Goal: Book appointment/travel/reservation

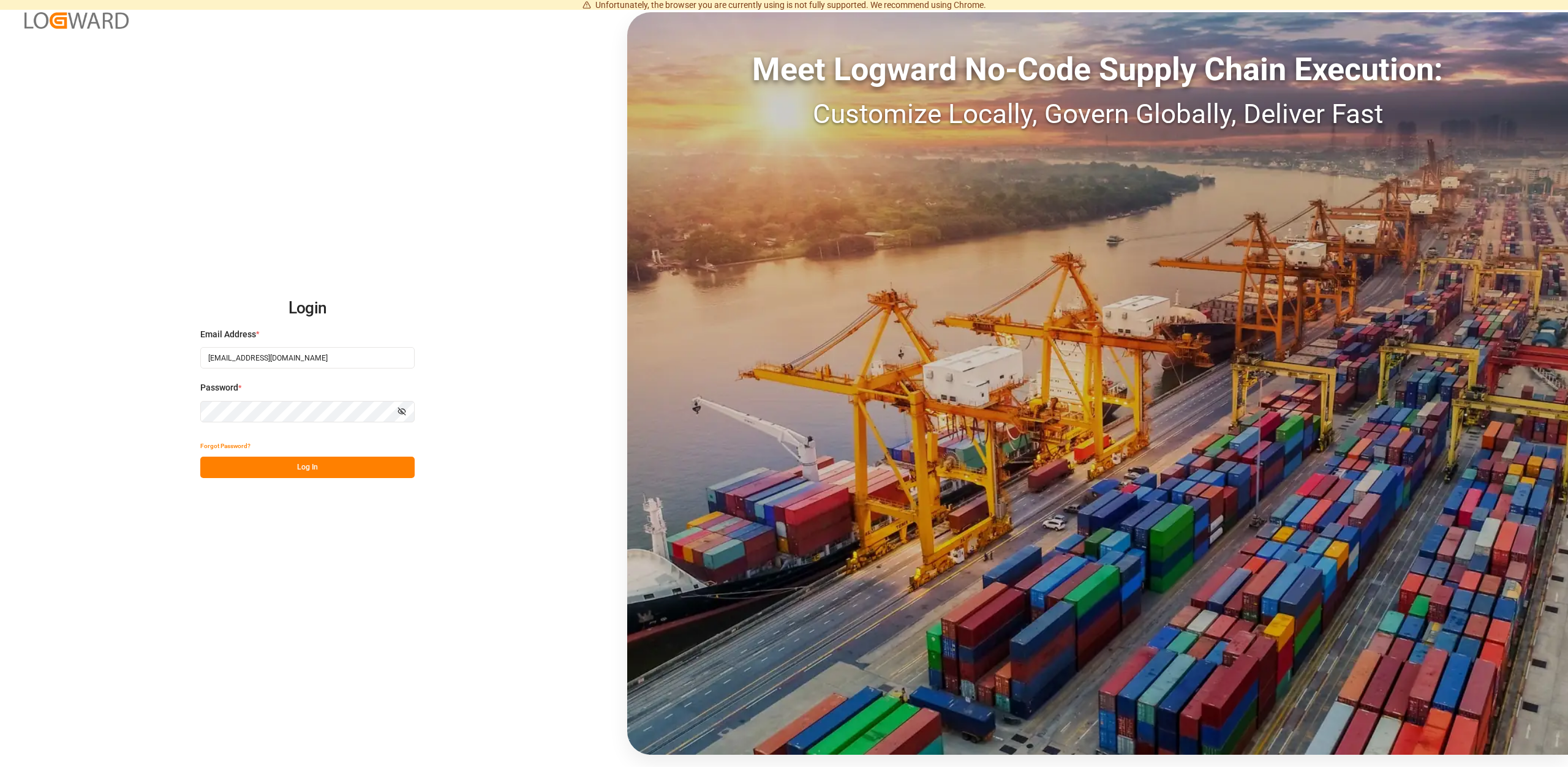
click at [317, 463] on button "Log In" at bounding box center [307, 467] width 214 height 21
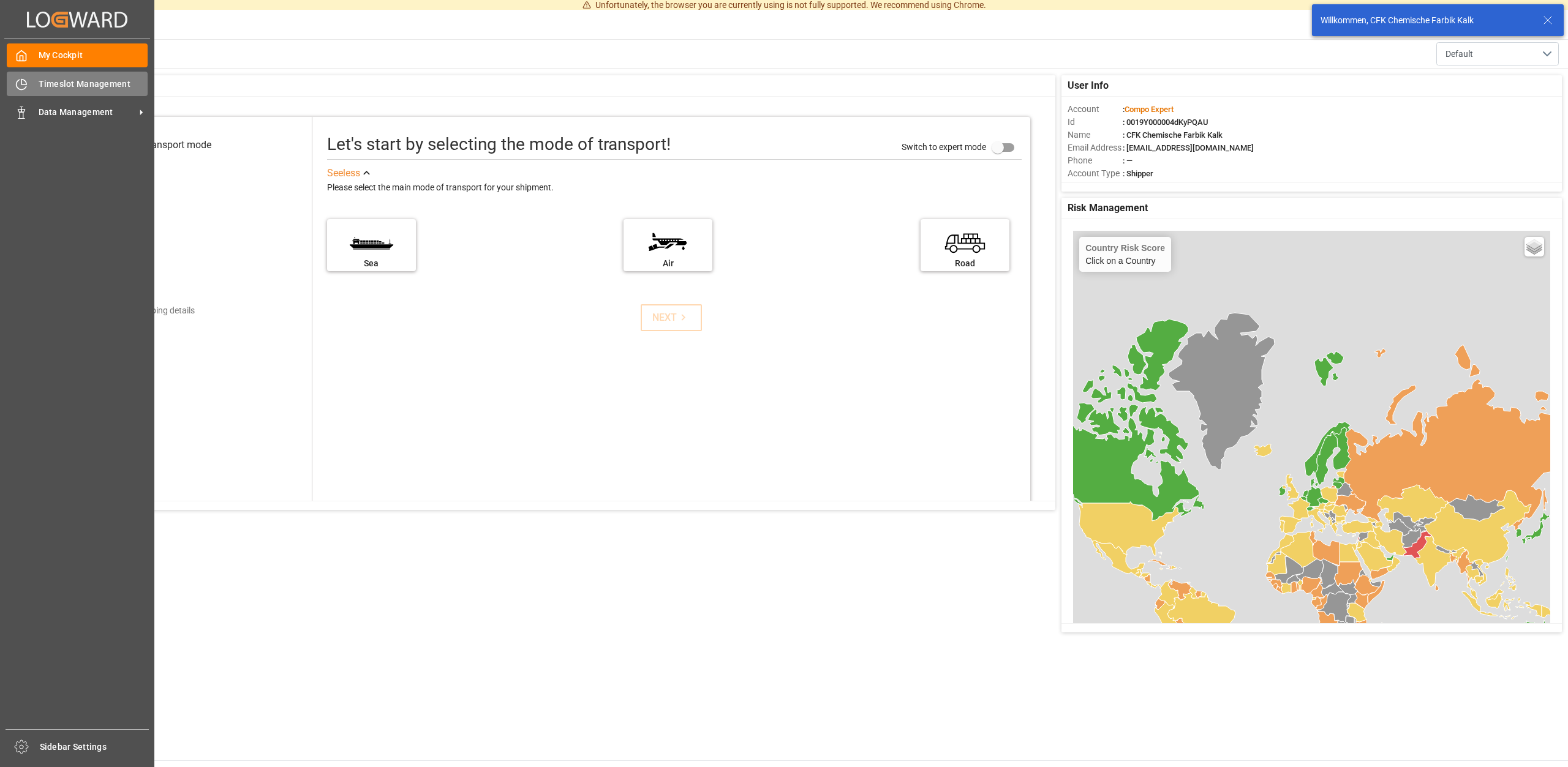
click at [69, 80] on span "Timeslot Management" at bounding box center [93, 84] width 110 height 13
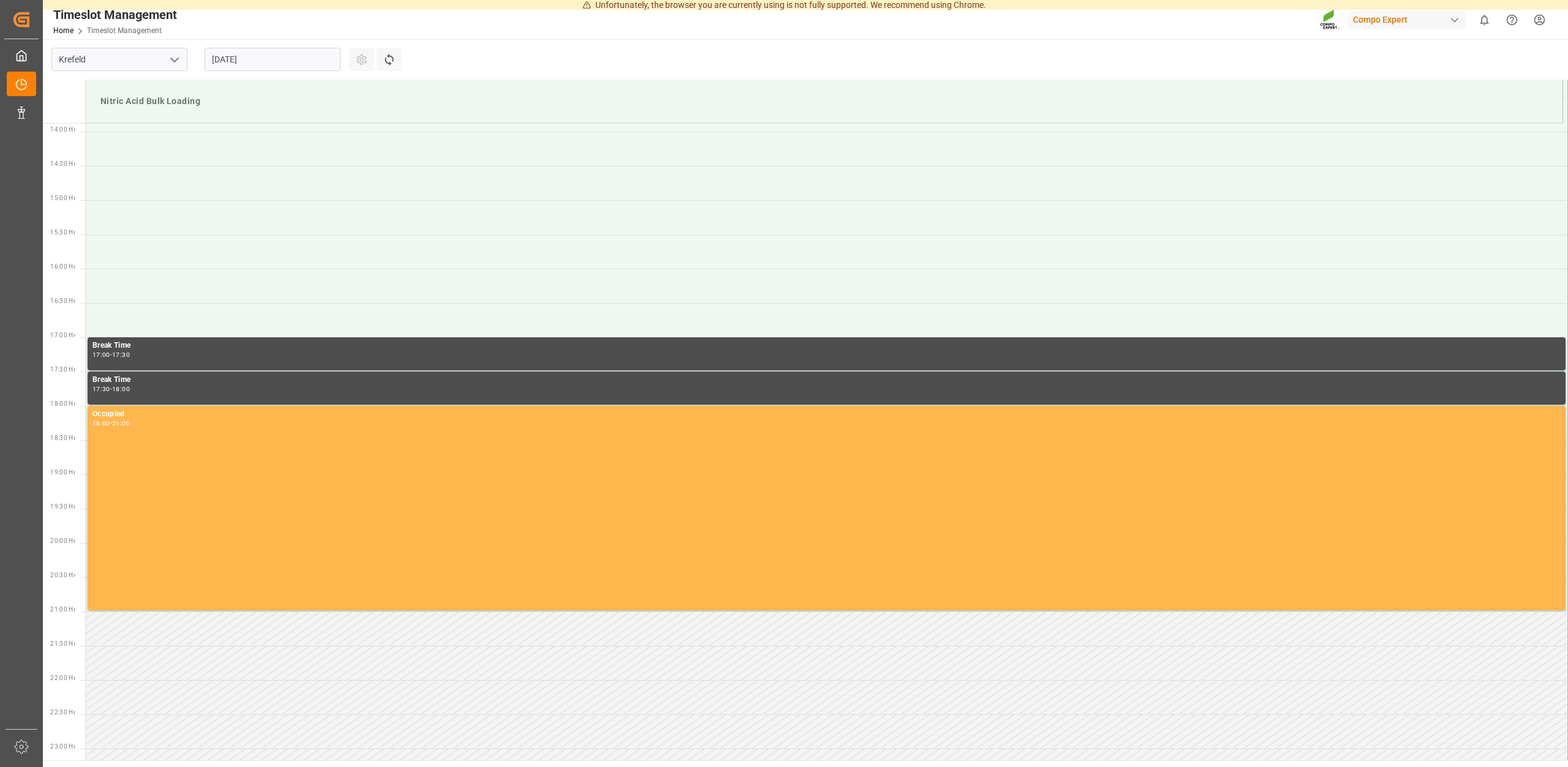
scroll to position [952, 0]
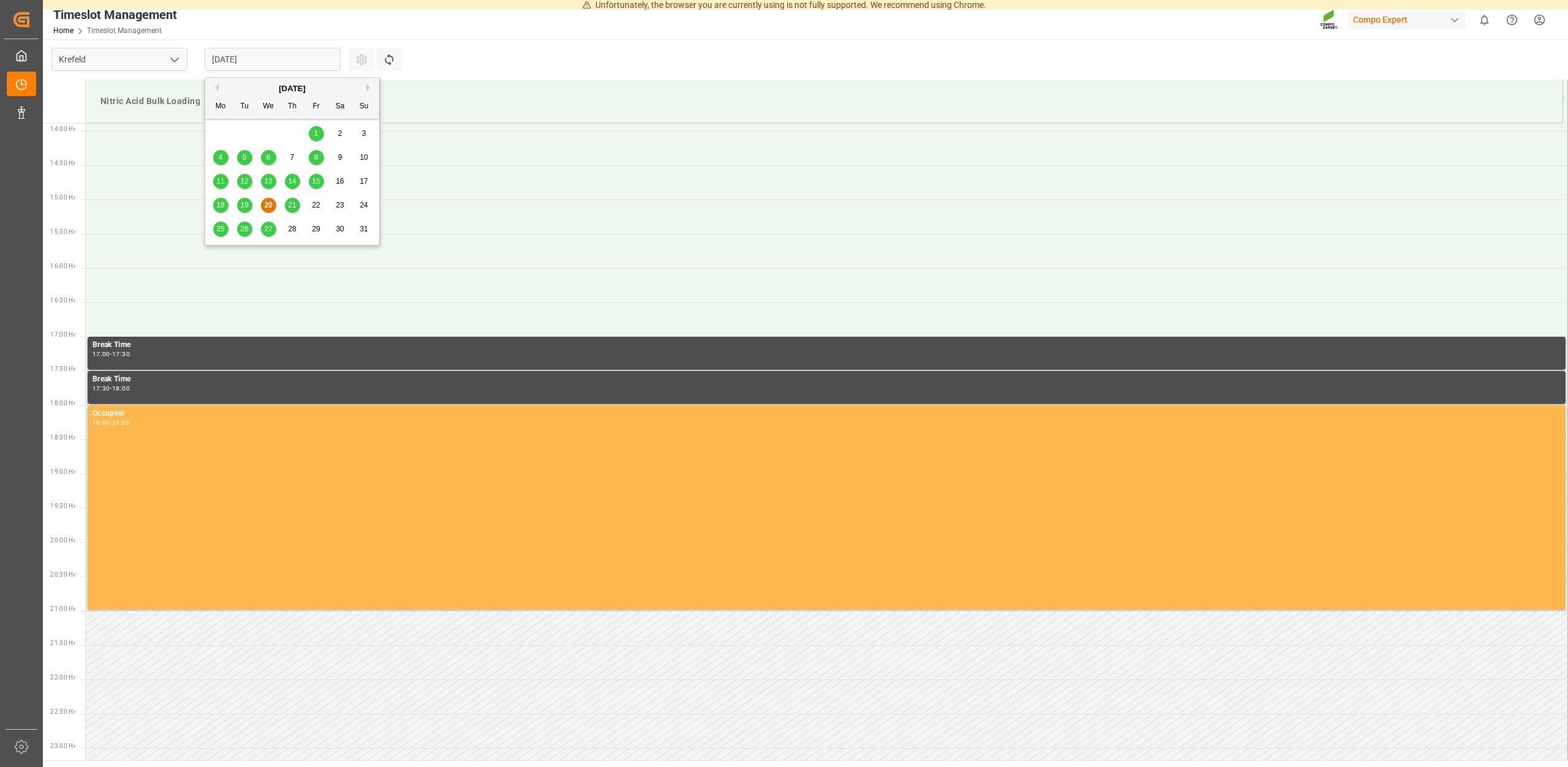
click at [294, 57] on input "[DATE]" at bounding box center [272, 59] width 136 height 23
click at [292, 201] on div "21" at bounding box center [292, 206] width 16 height 15
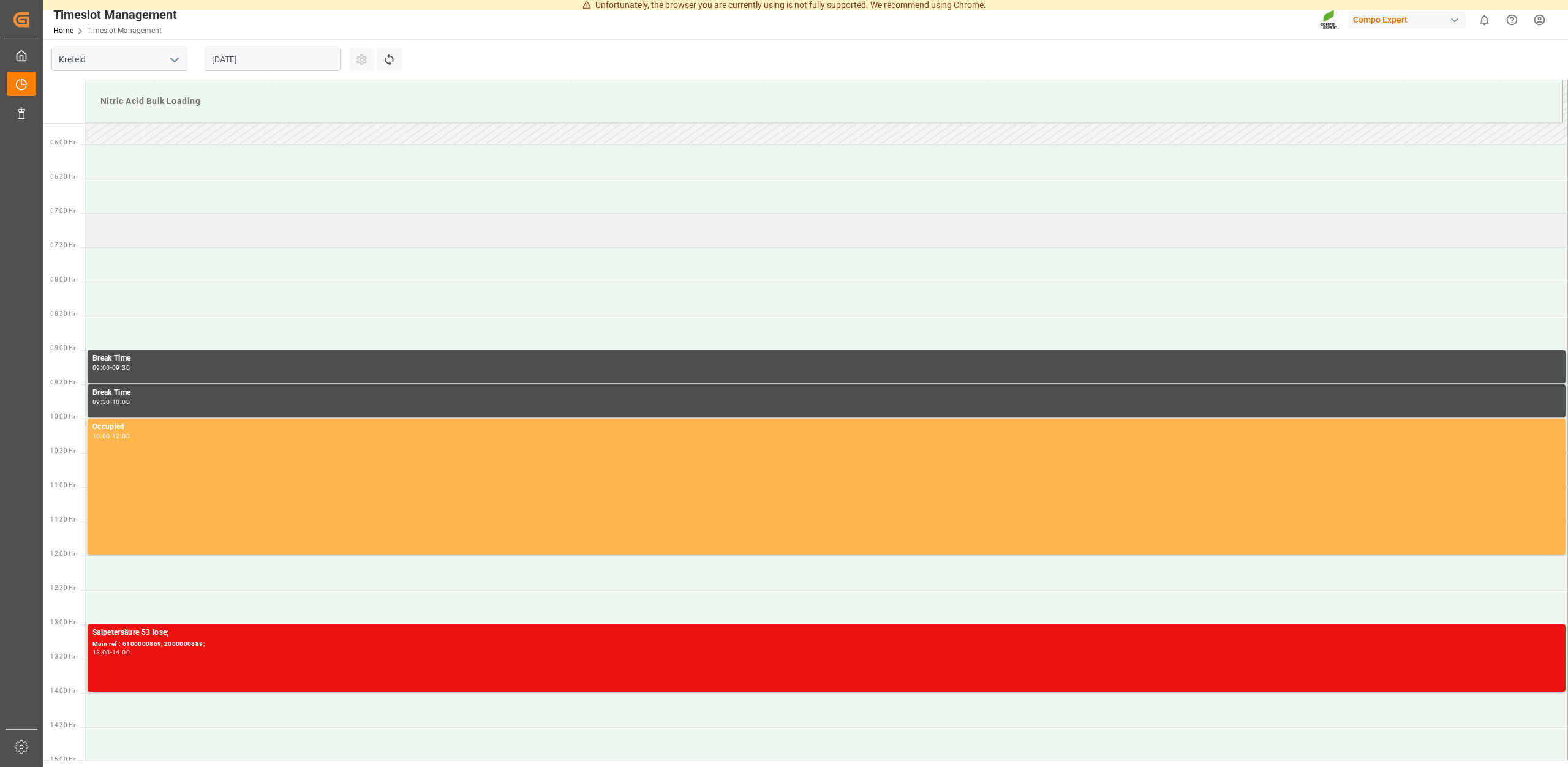
scroll to position [265, 0]
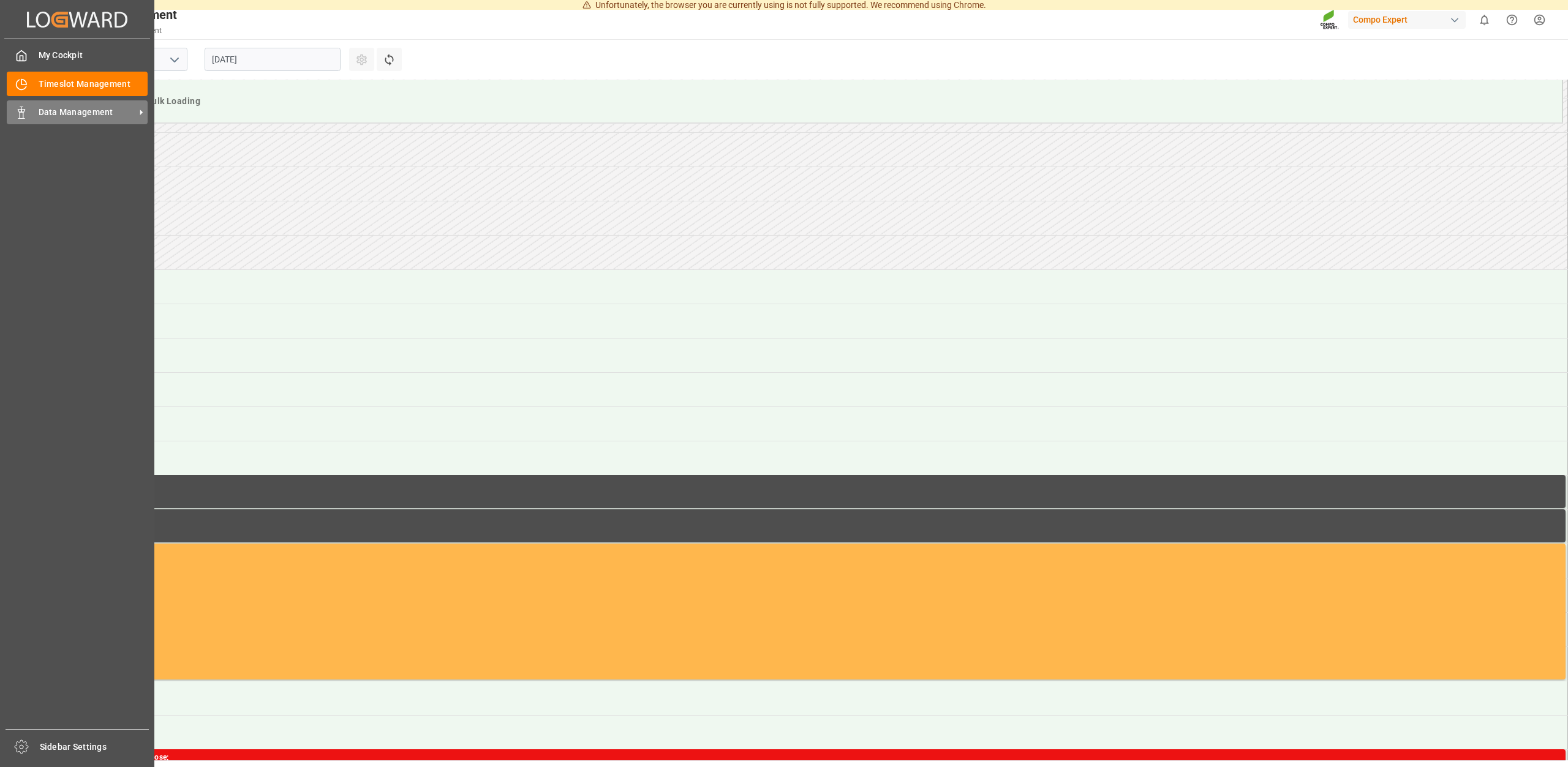
click at [25, 114] on icon at bounding box center [21, 112] width 12 height 12
click at [80, 107] on span "Data Management" at bounding box center [87, 112] width 97 height 13
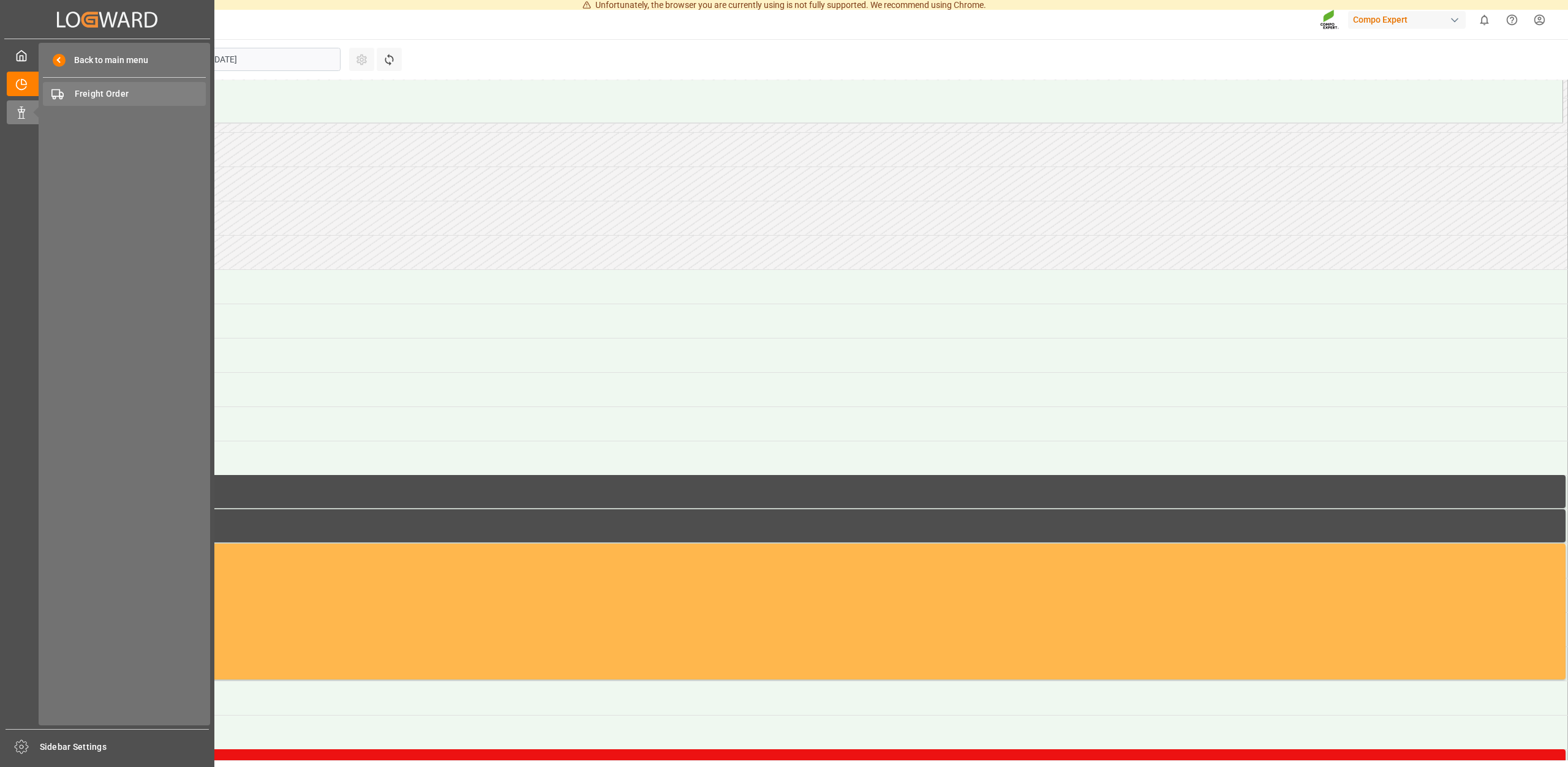
click at [115, 95] on span "Freight Order" at bounding box center [141, 94] width 132 height 13
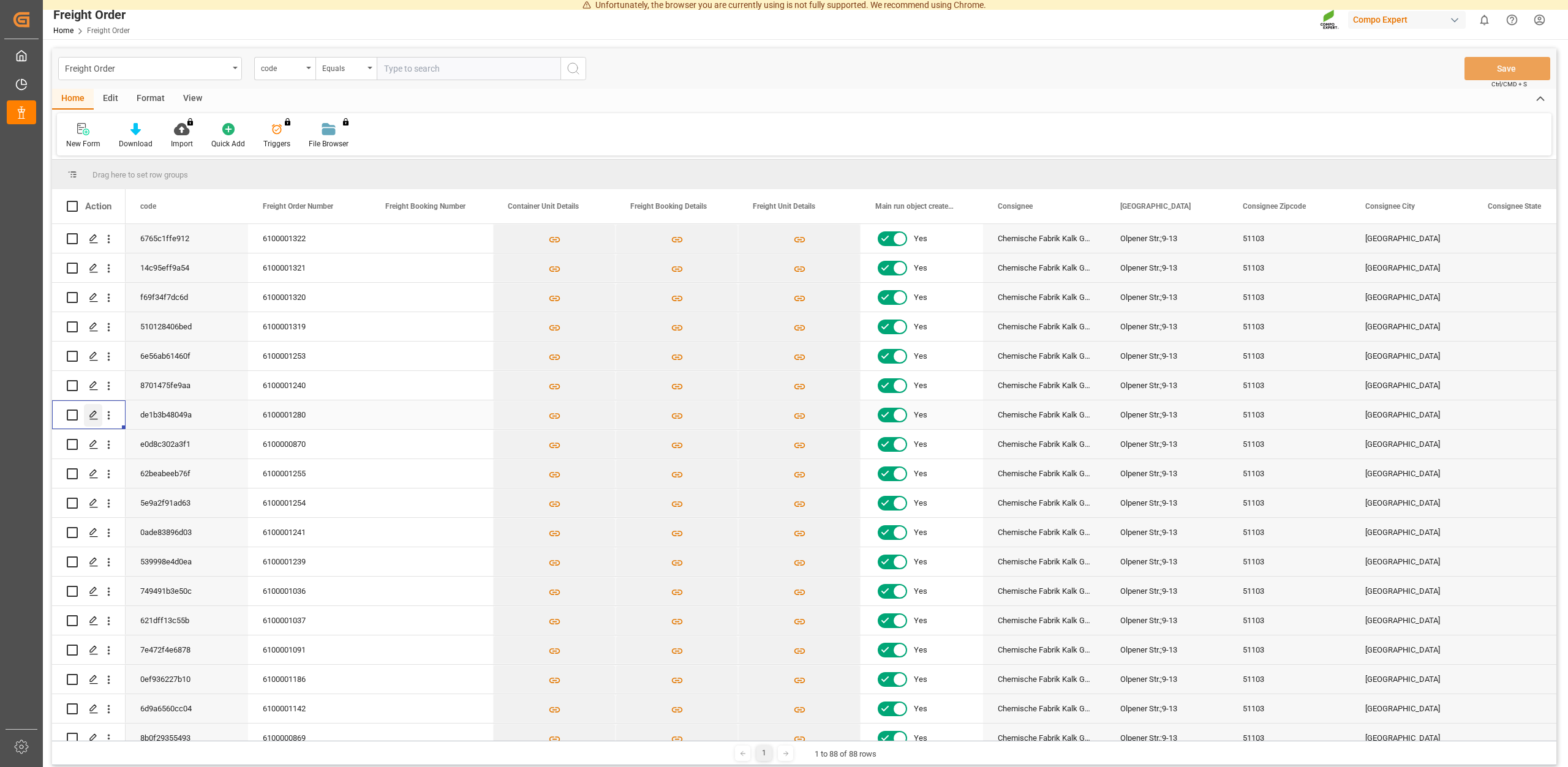
click at [93, 415] on icon "Press SPACE to select this row." at bounding box center [93, 415] width 10 height 10
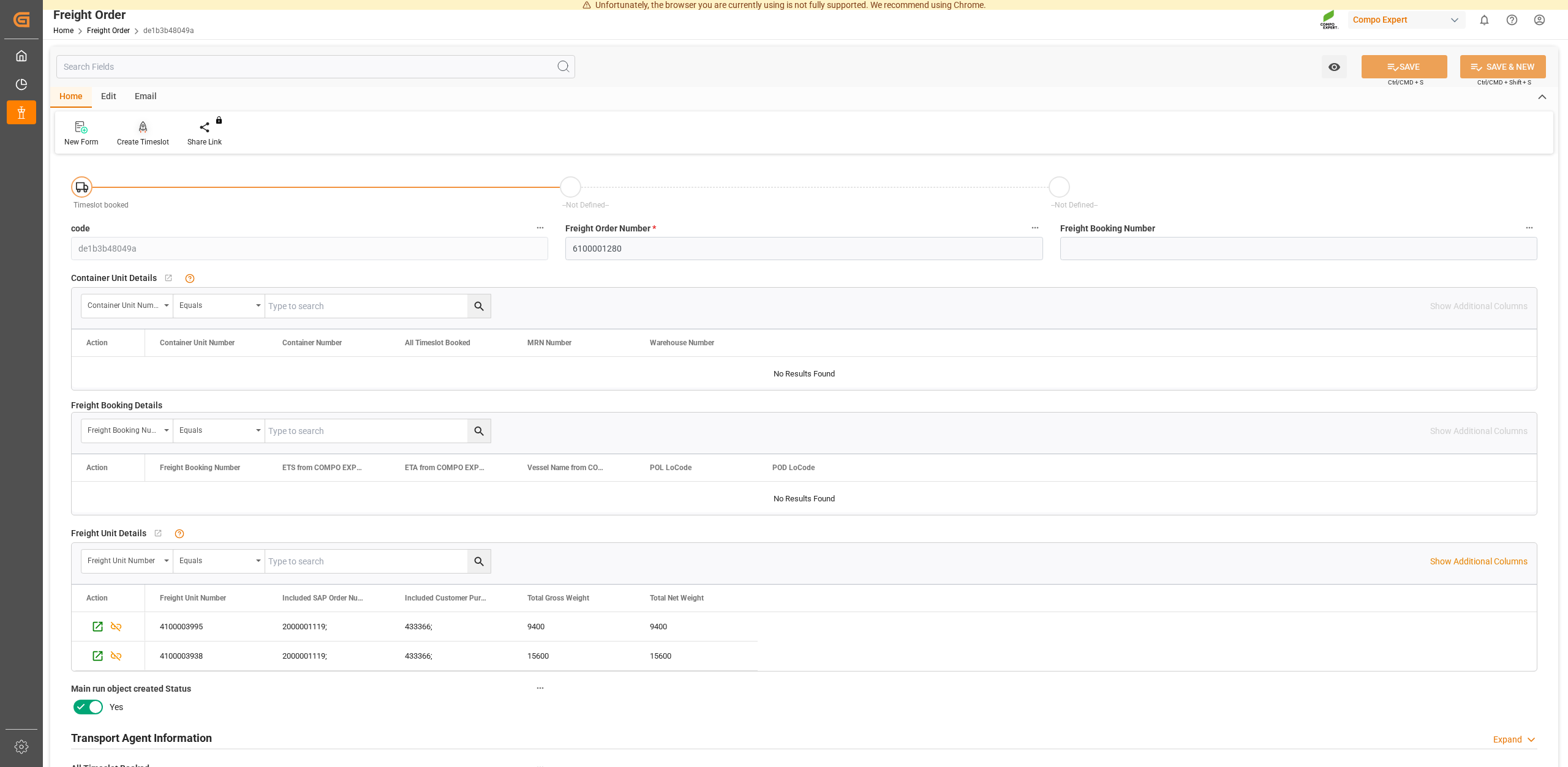
click at [147, 144] on div "Create Timeslot" at bounding box center [143, 142] width 52 height 11
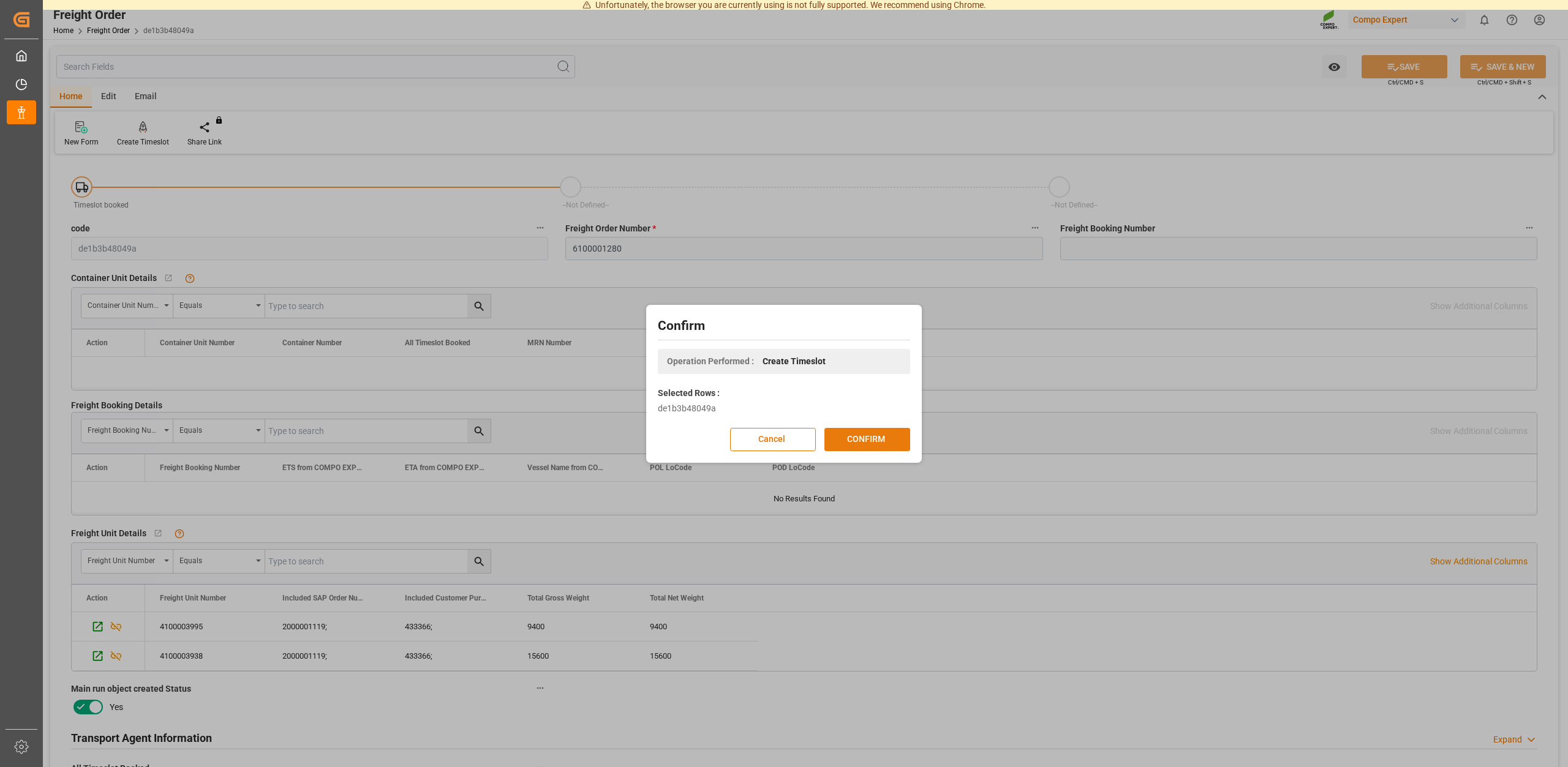
click at [859, 437] on button "CONFIRM" at bounding box center [867, 439] width 86 height 23
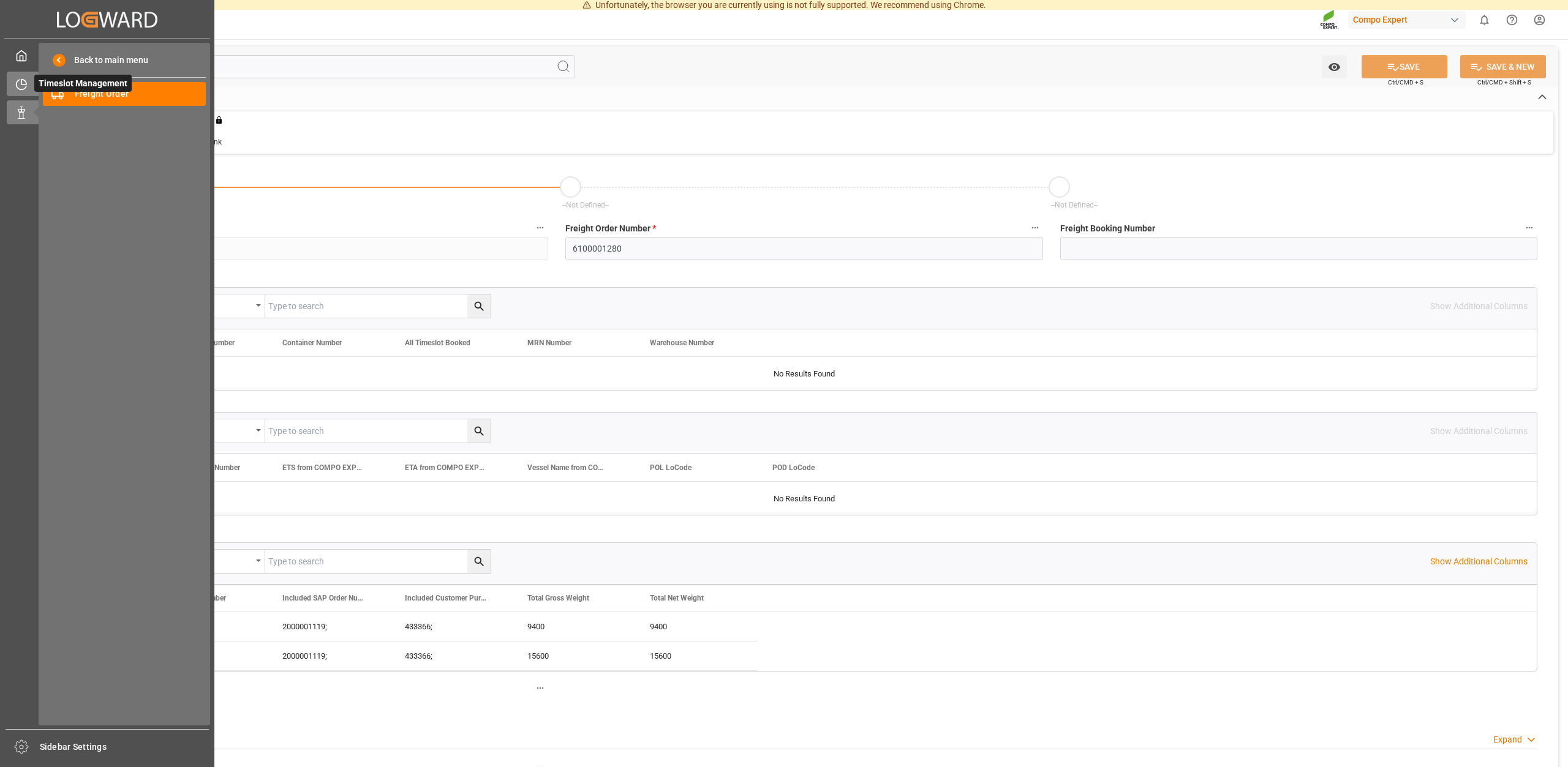
click at [21, 88] on icon at bounding box center [21, 84] width 12 height 12
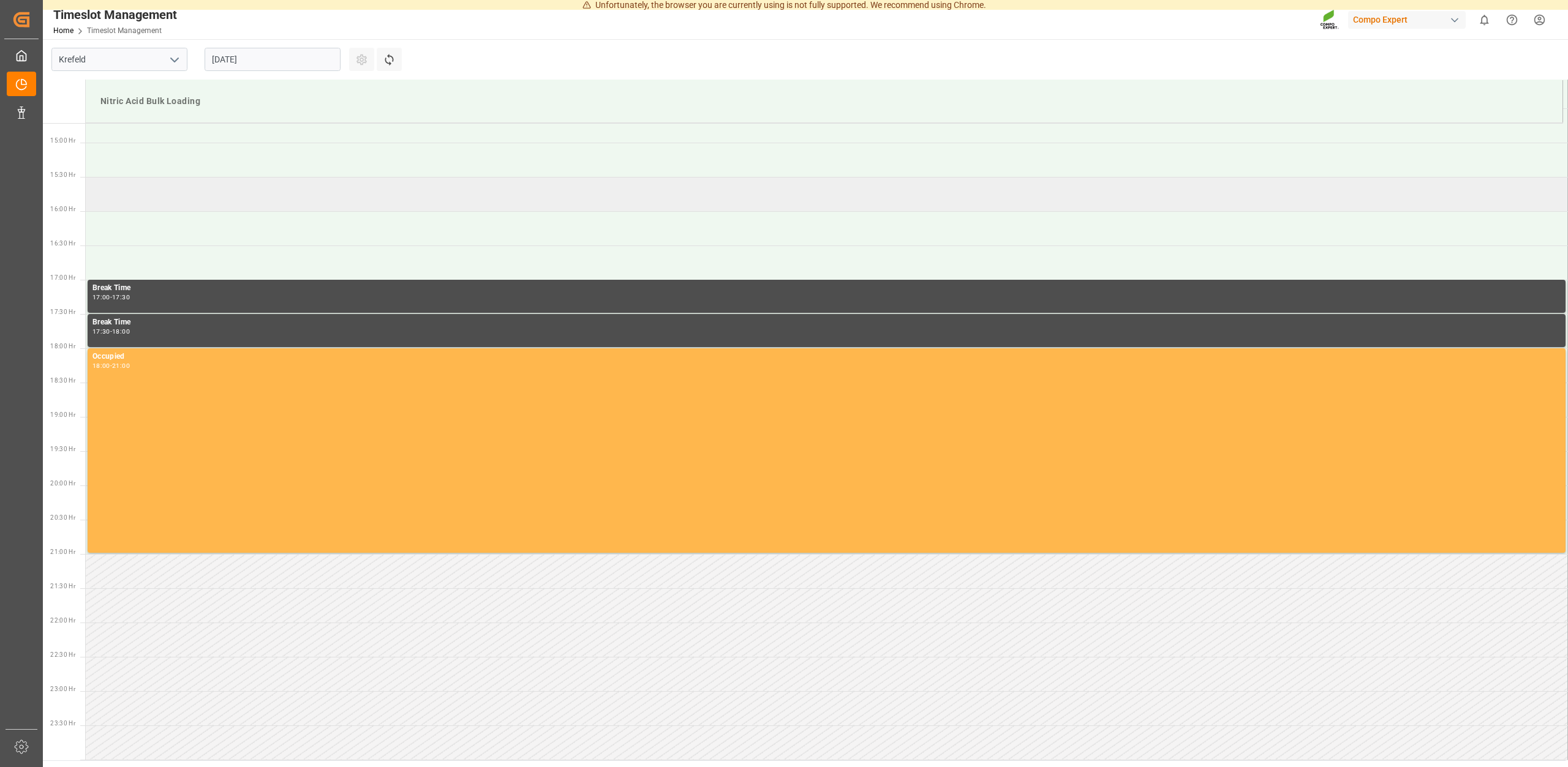
scroll to position [759, 0]
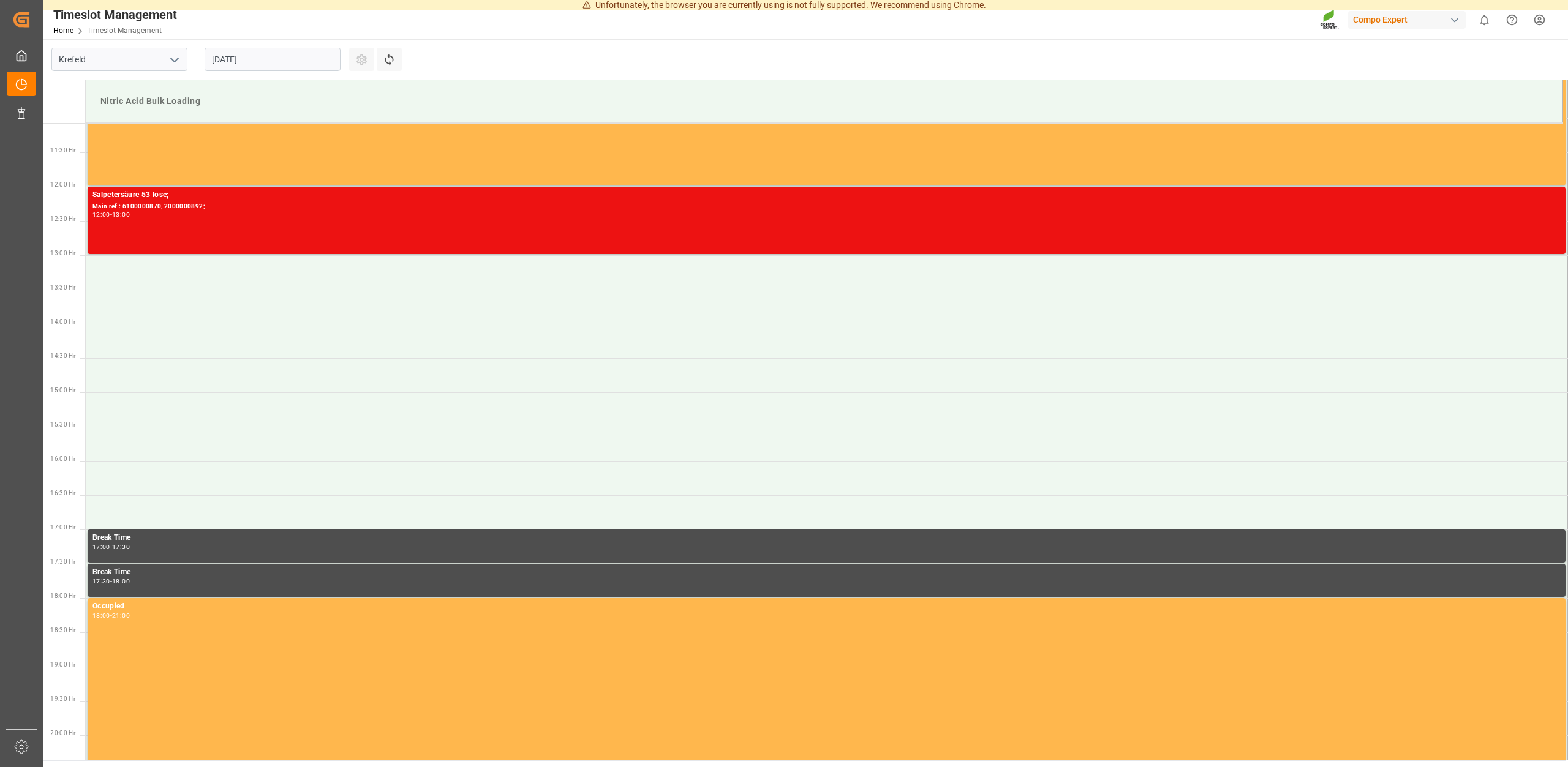
click at [283, 64] on input "[DATE]" at bounding box center [272, 59] width 136 height 23
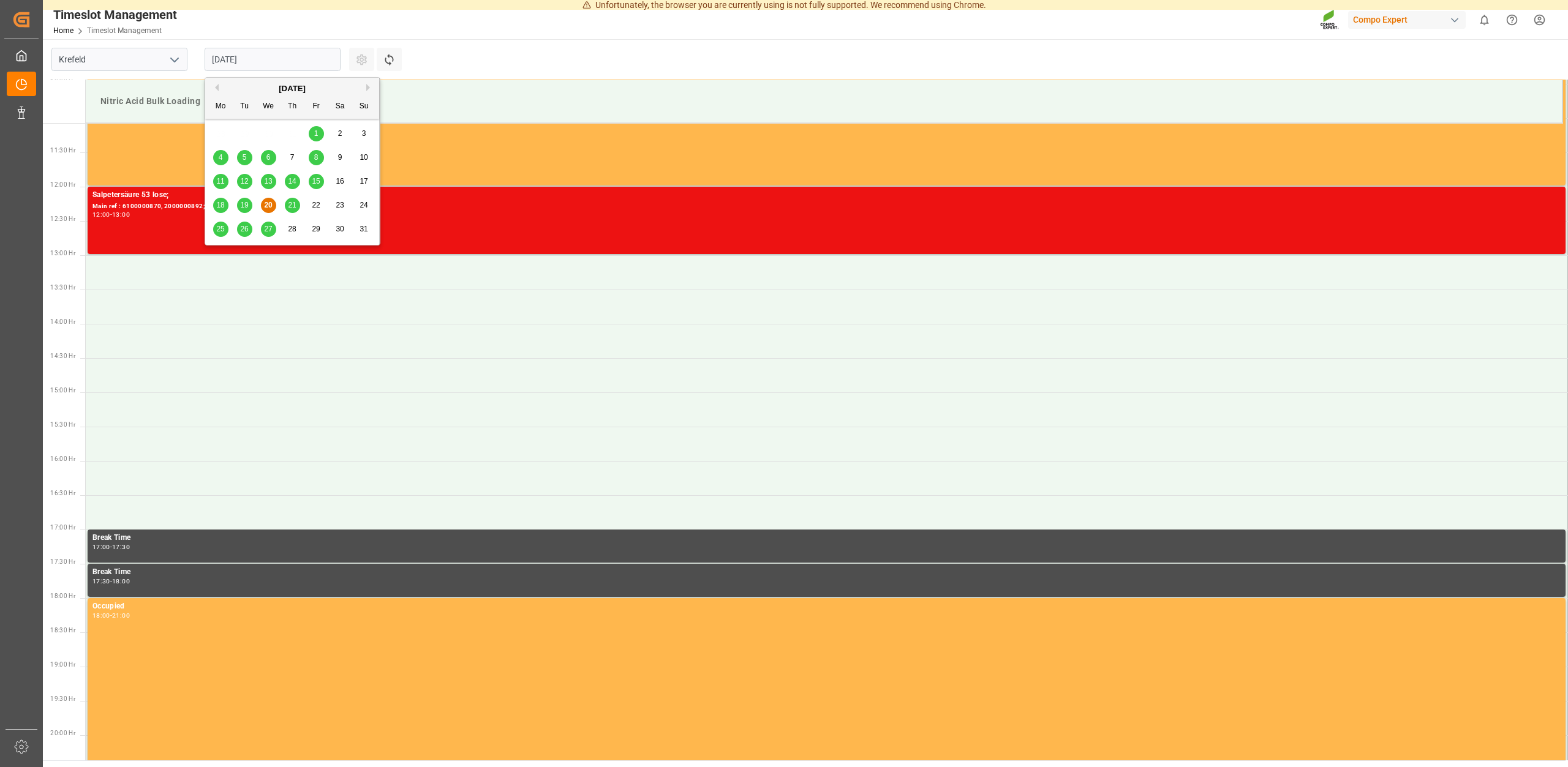
click at [297, 199] on div "21" at bounding box center [292, 206] width 16 height 15
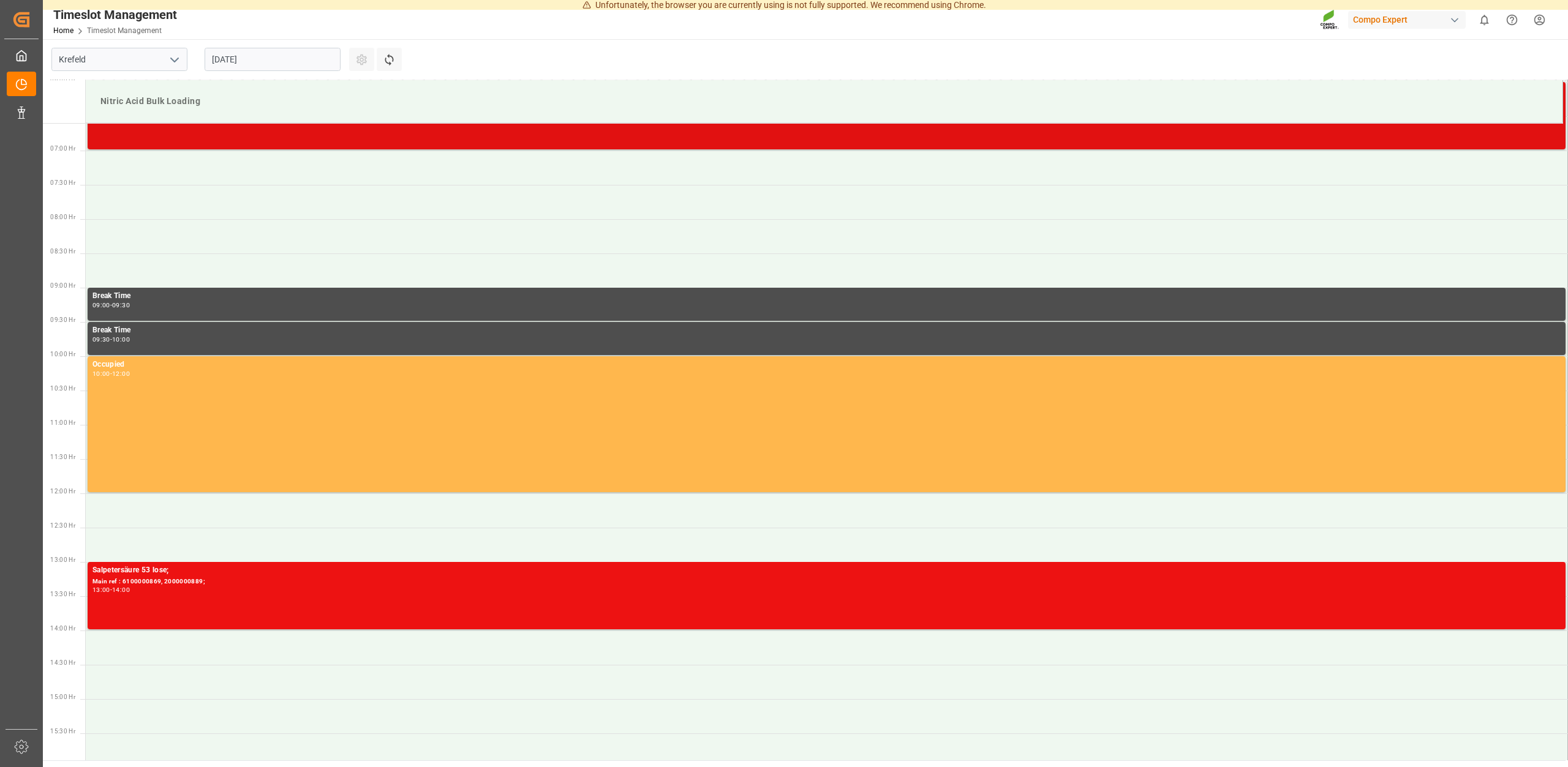
scroll to position [203, 0]
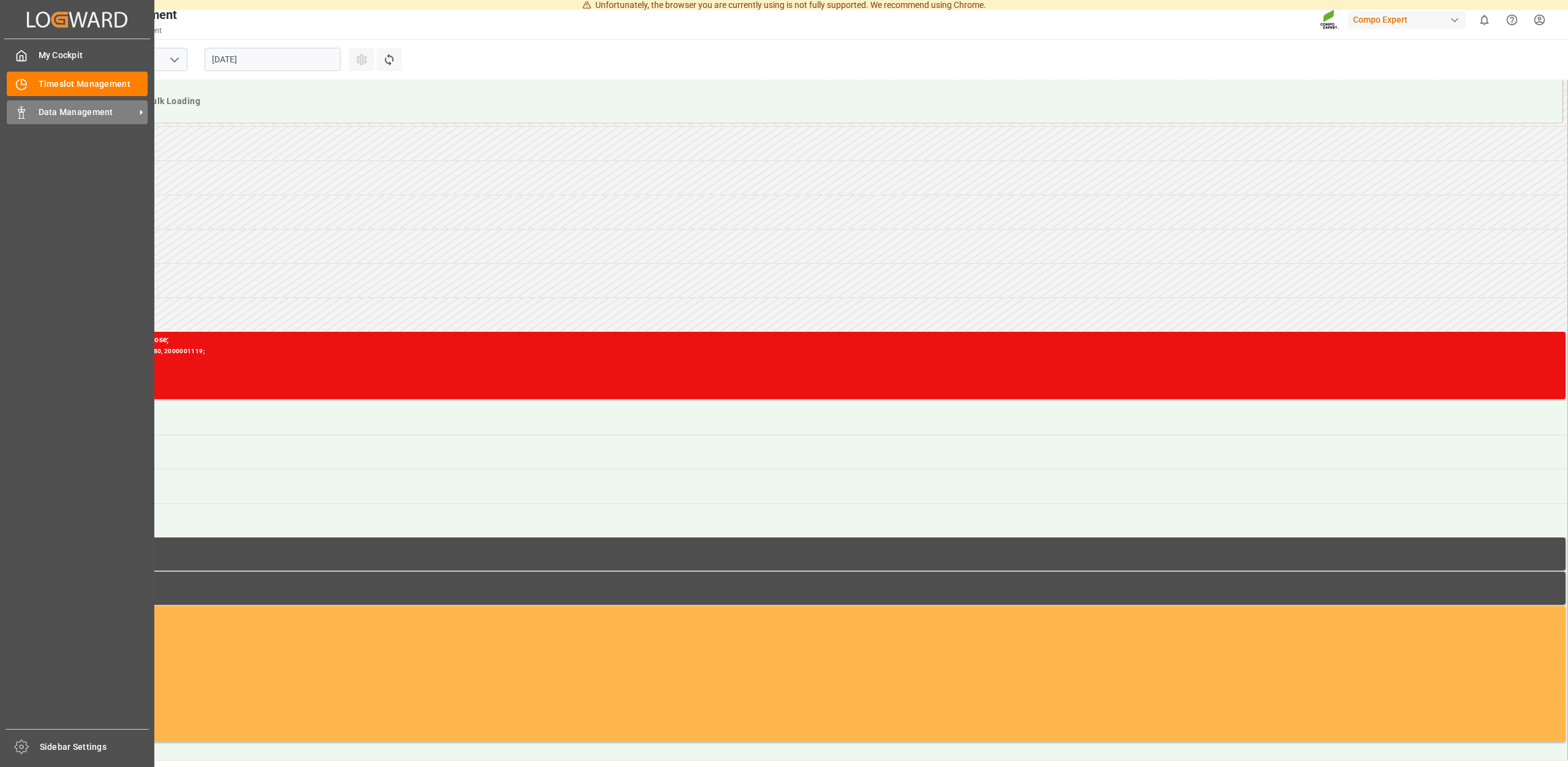
click at [27, 109] on icon at bounding box center [21, 112] width 12 height 12
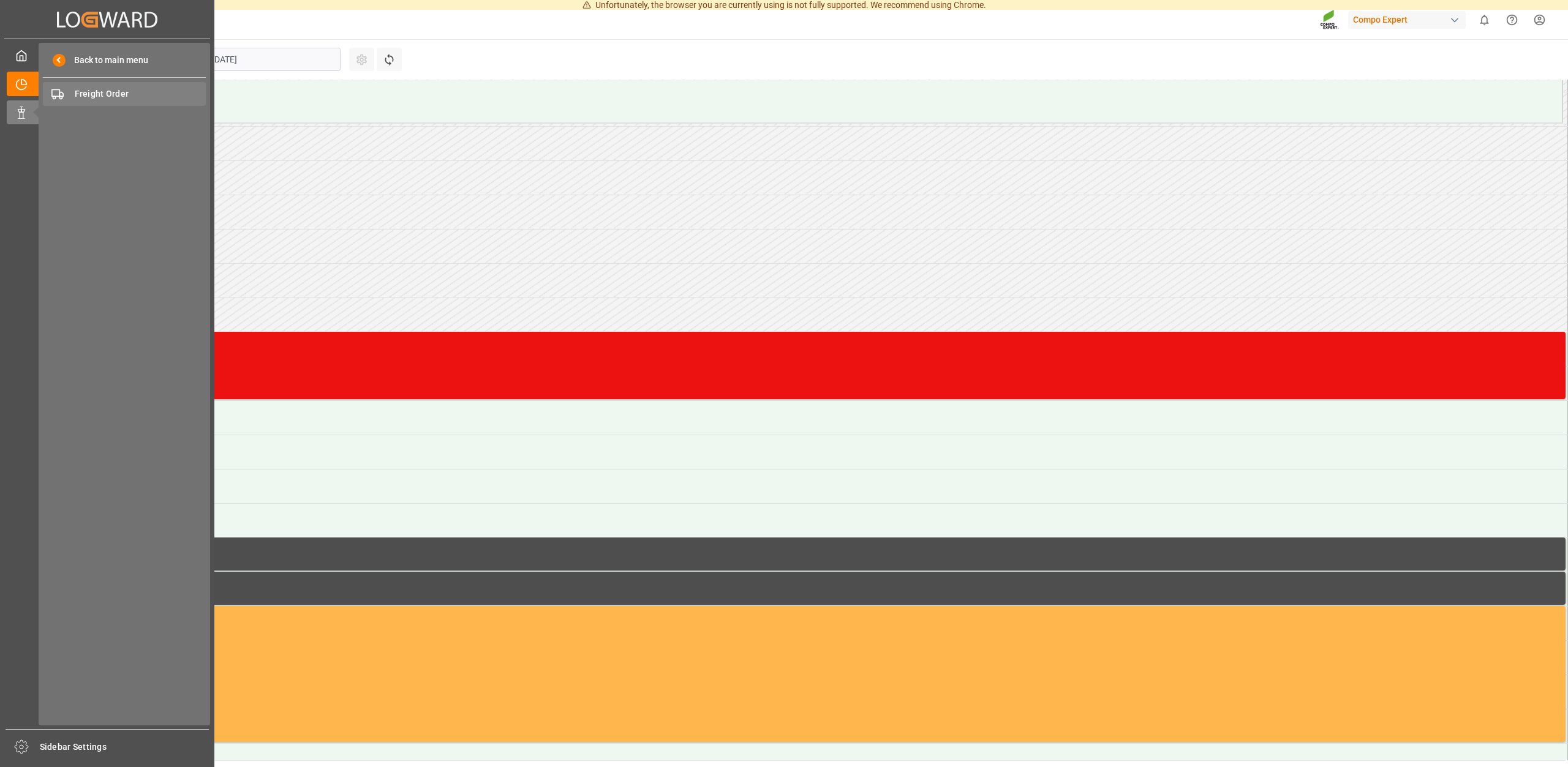
click at [120, 82] on div "Freight Order Freight Order" at bounding box center [124, 94] width 163 height 24
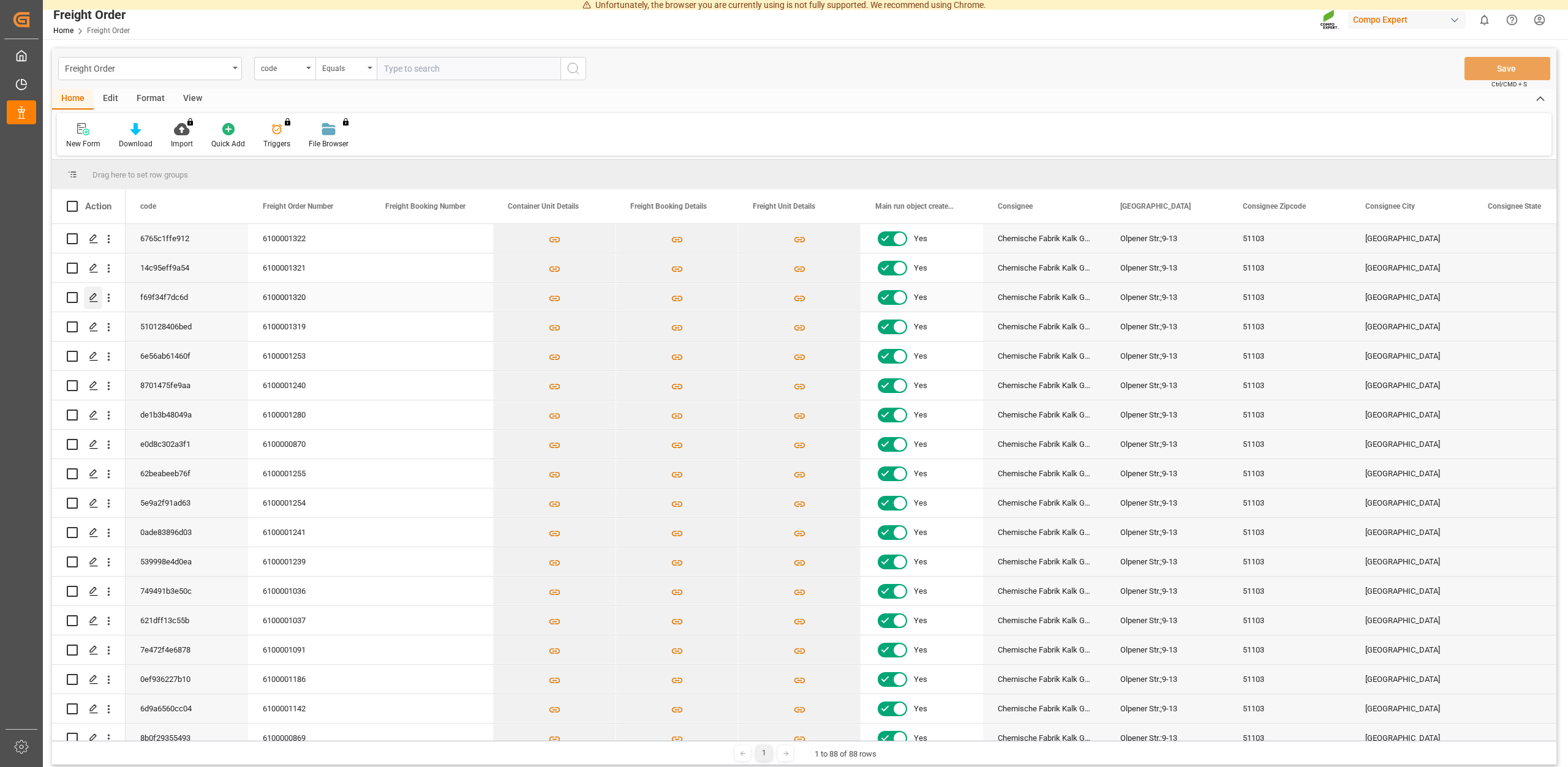
click at [92, 297] on icon "Press SPACE to select this row." at bounding box center [93, 297] width 10 height 10
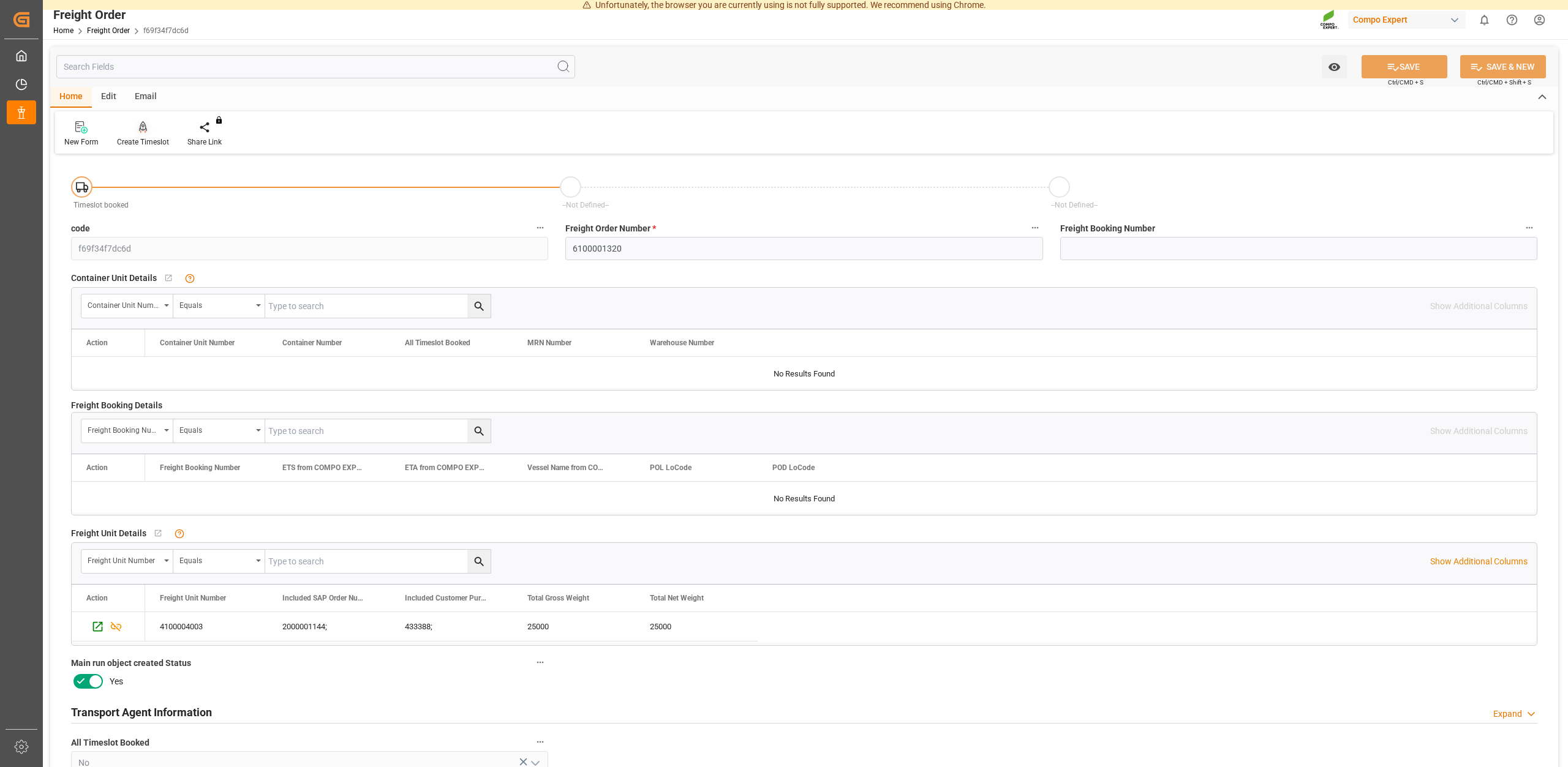
click at [150, 144] on div "Create Timeslot" at bounding box center [143, 142] width 52 height 11
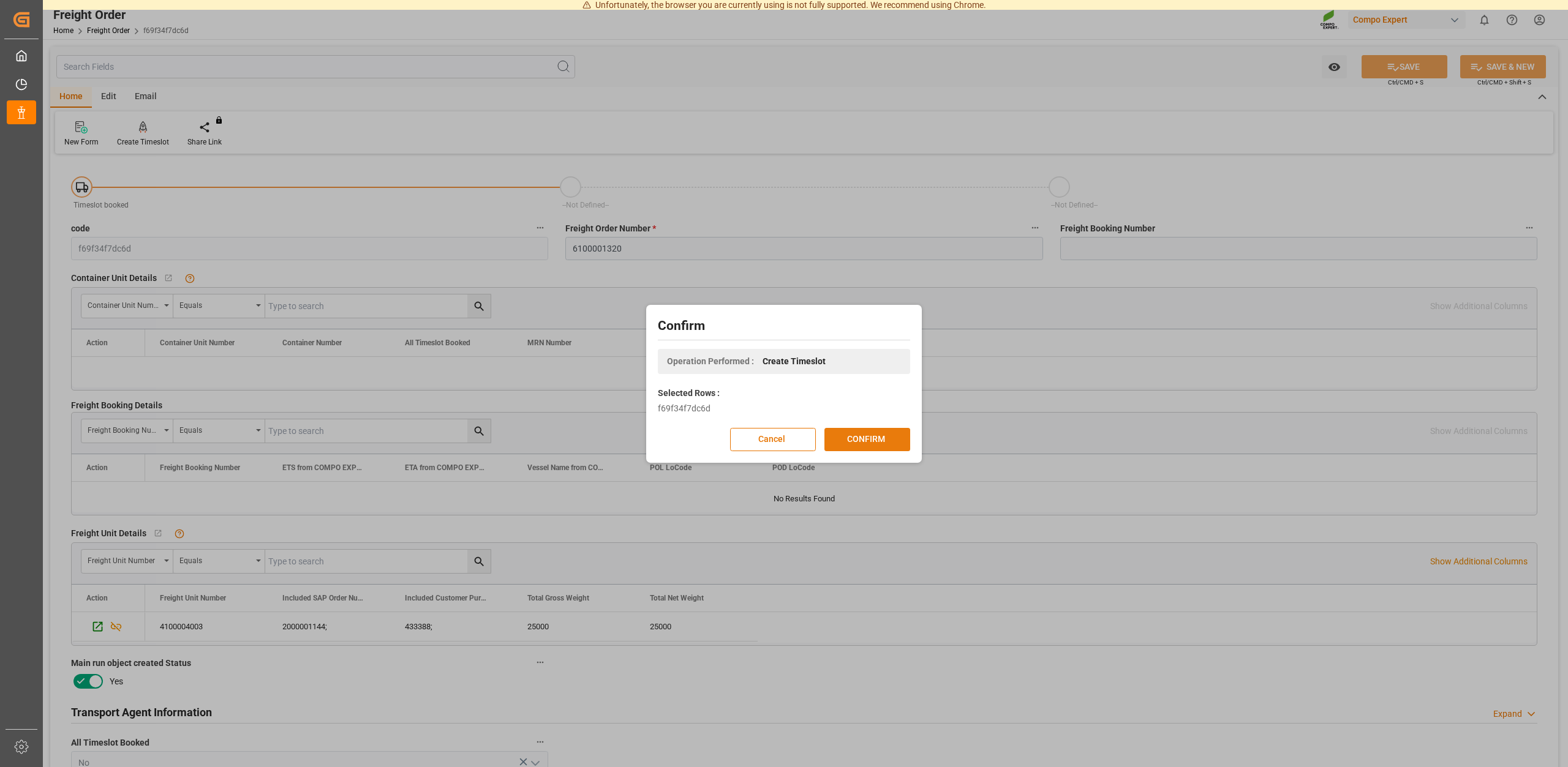
click at [845, 436] on button "CONFIRM" at bounding box center [867, 439] width 86 height 23
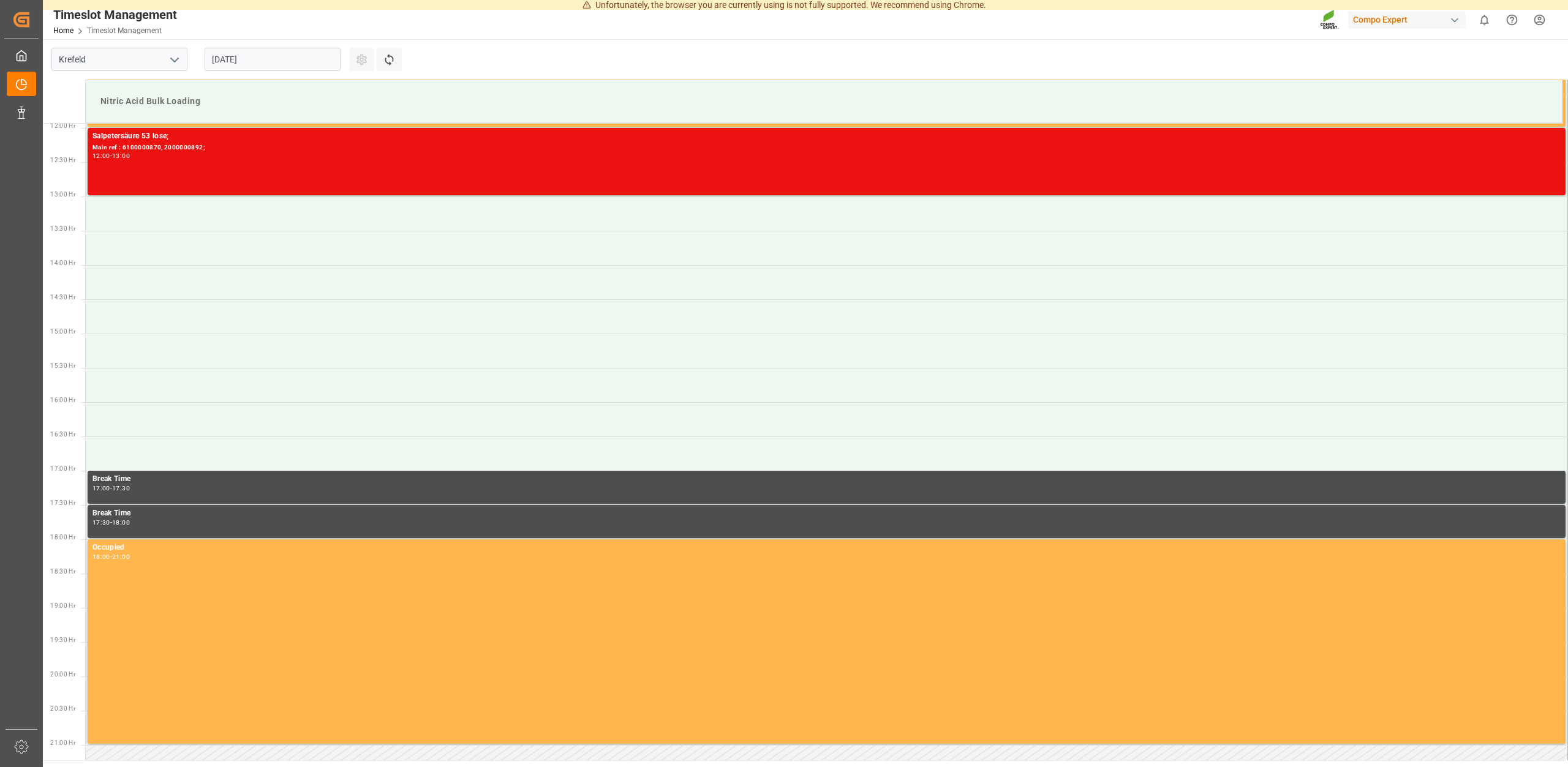
scroll to position [765, 0]
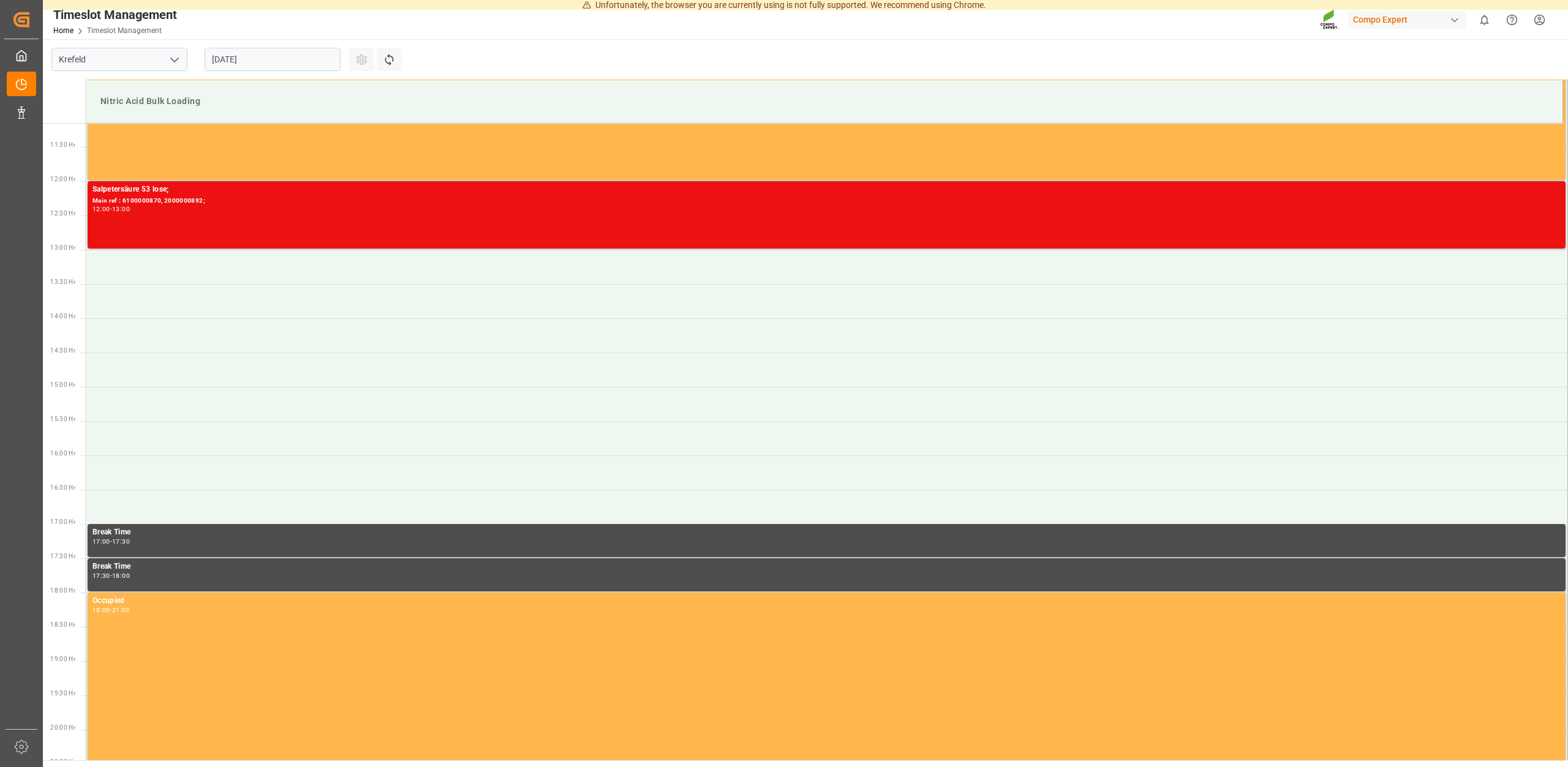
click at [276, 57] on input "[DATE]" at bounding box center [272, 59] width 136 height 23
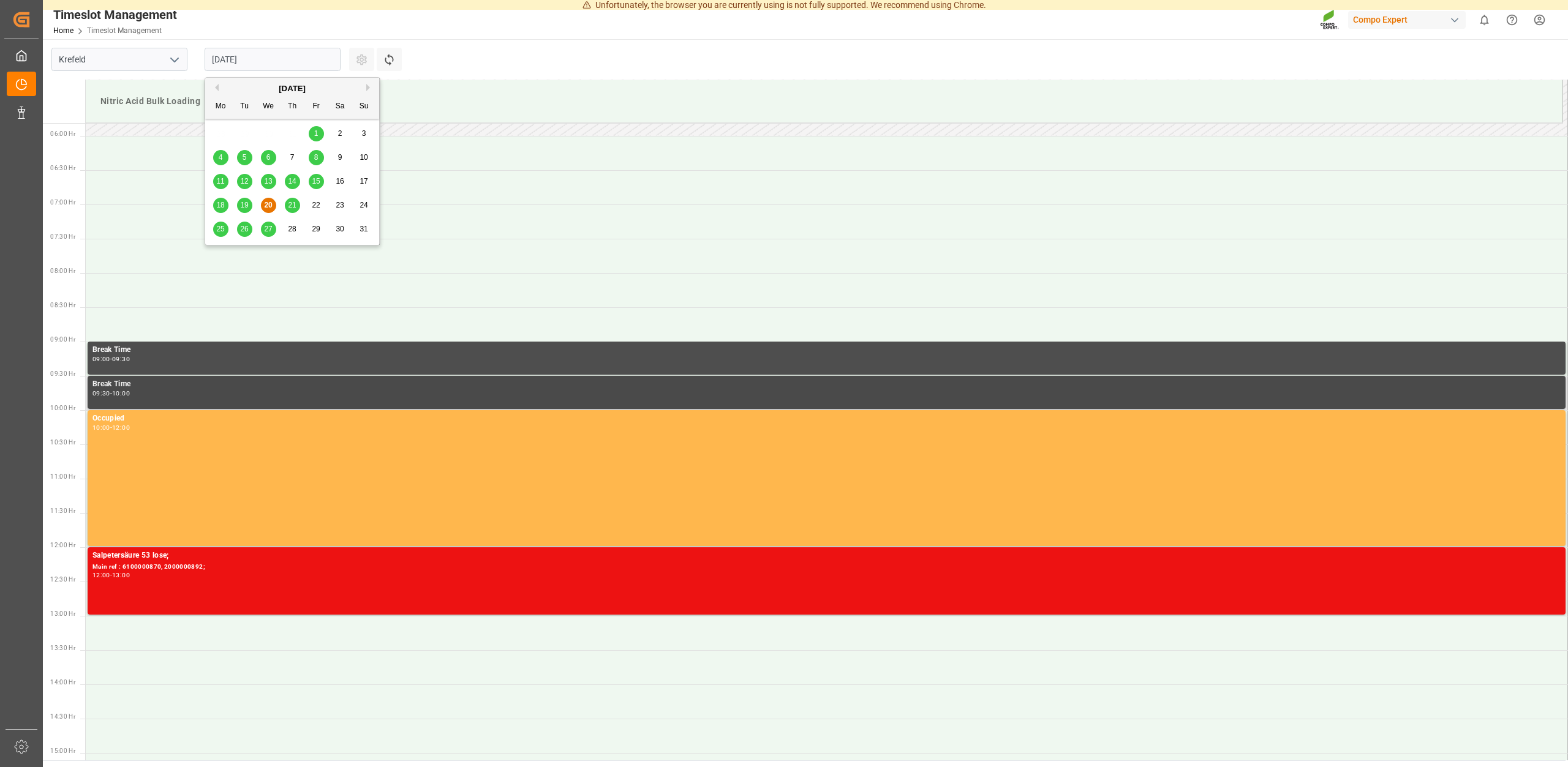
scroll to position [390, 0]
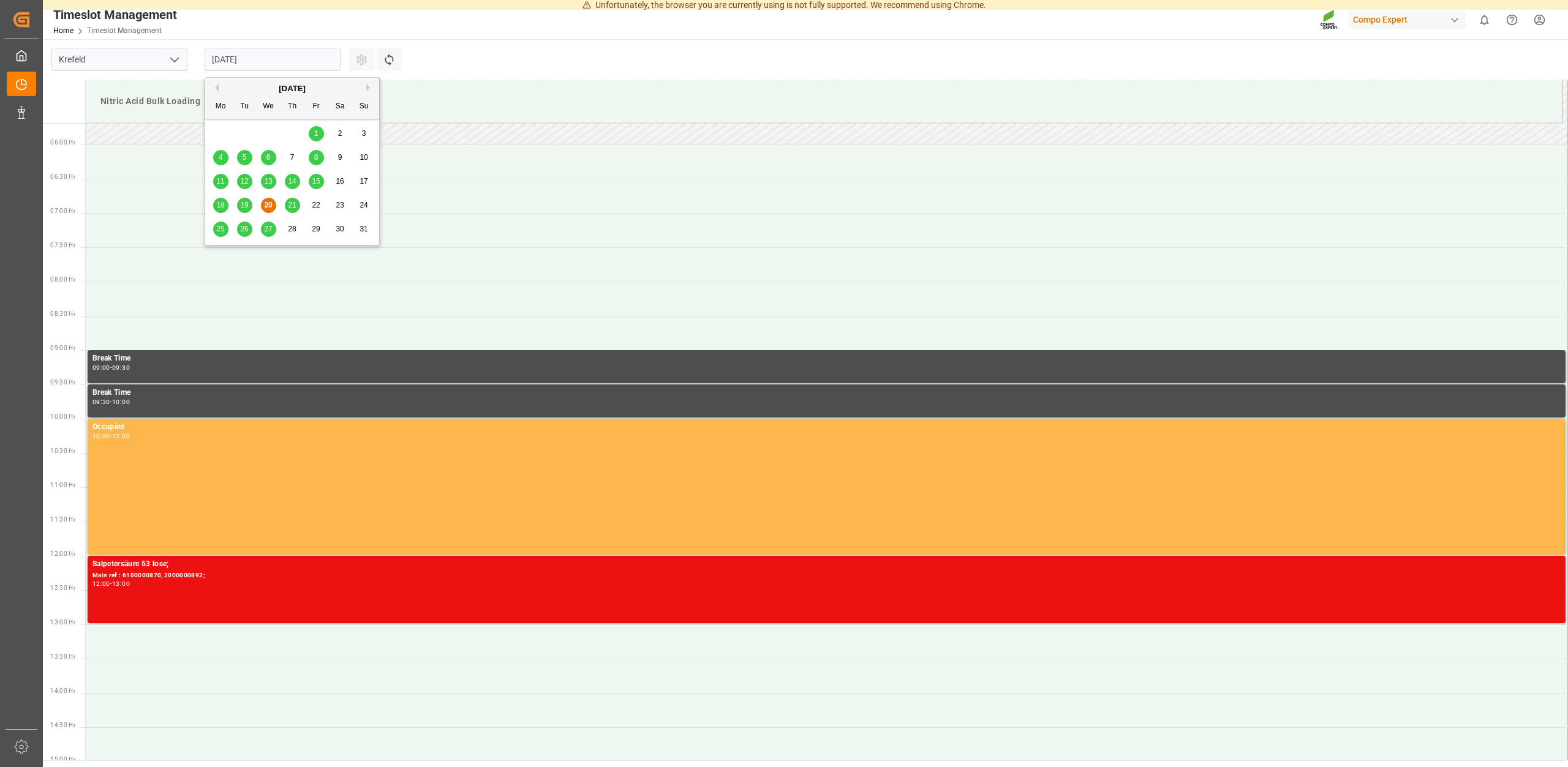
click at [270, 59] on input "[DATE]" at bounding box center [272, 59] width 136 height 23
click at [275, 204] on div "20" at bounding box center [268, 206] width 16 height 15
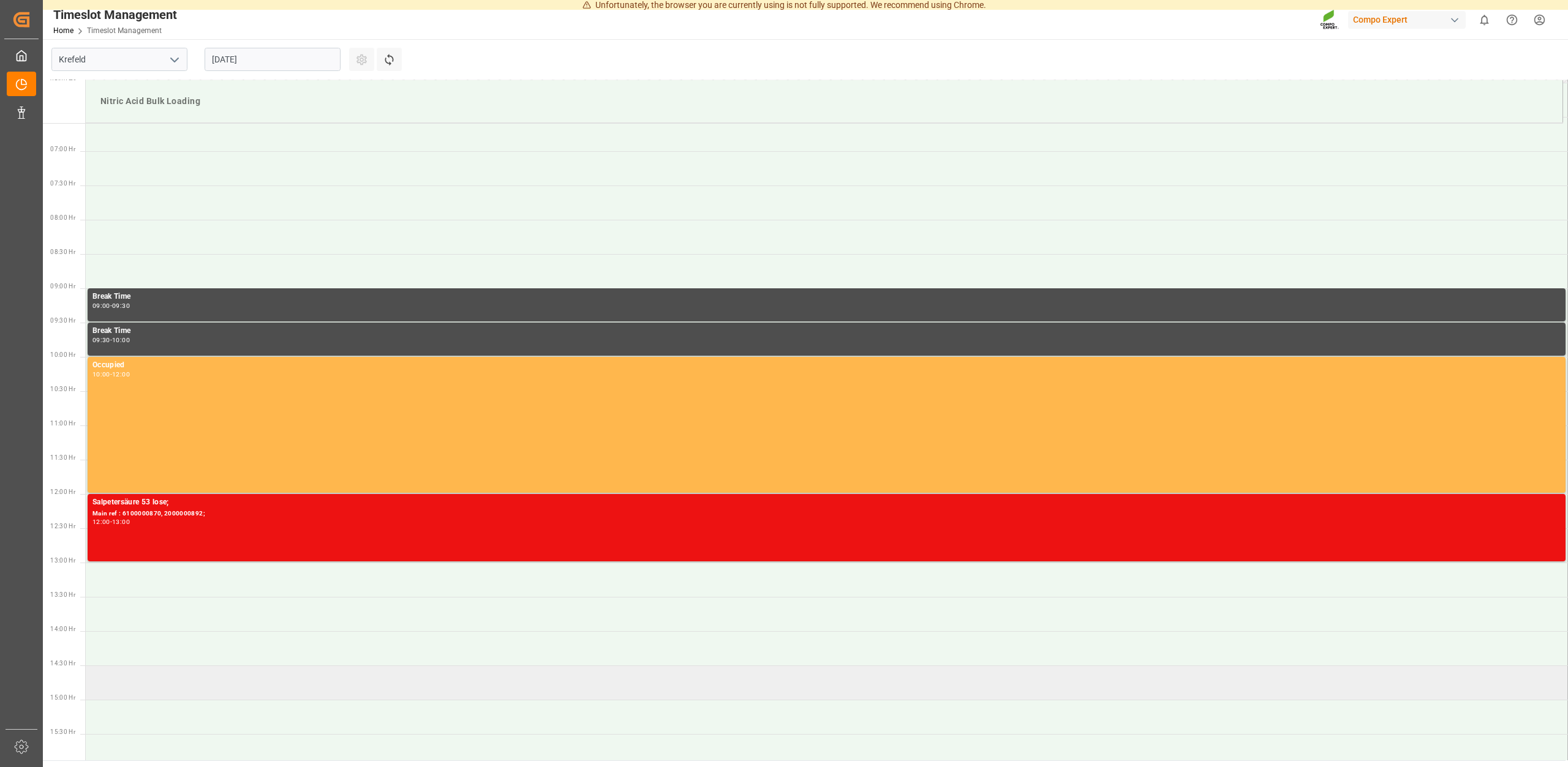
scroll to position [640, 0]
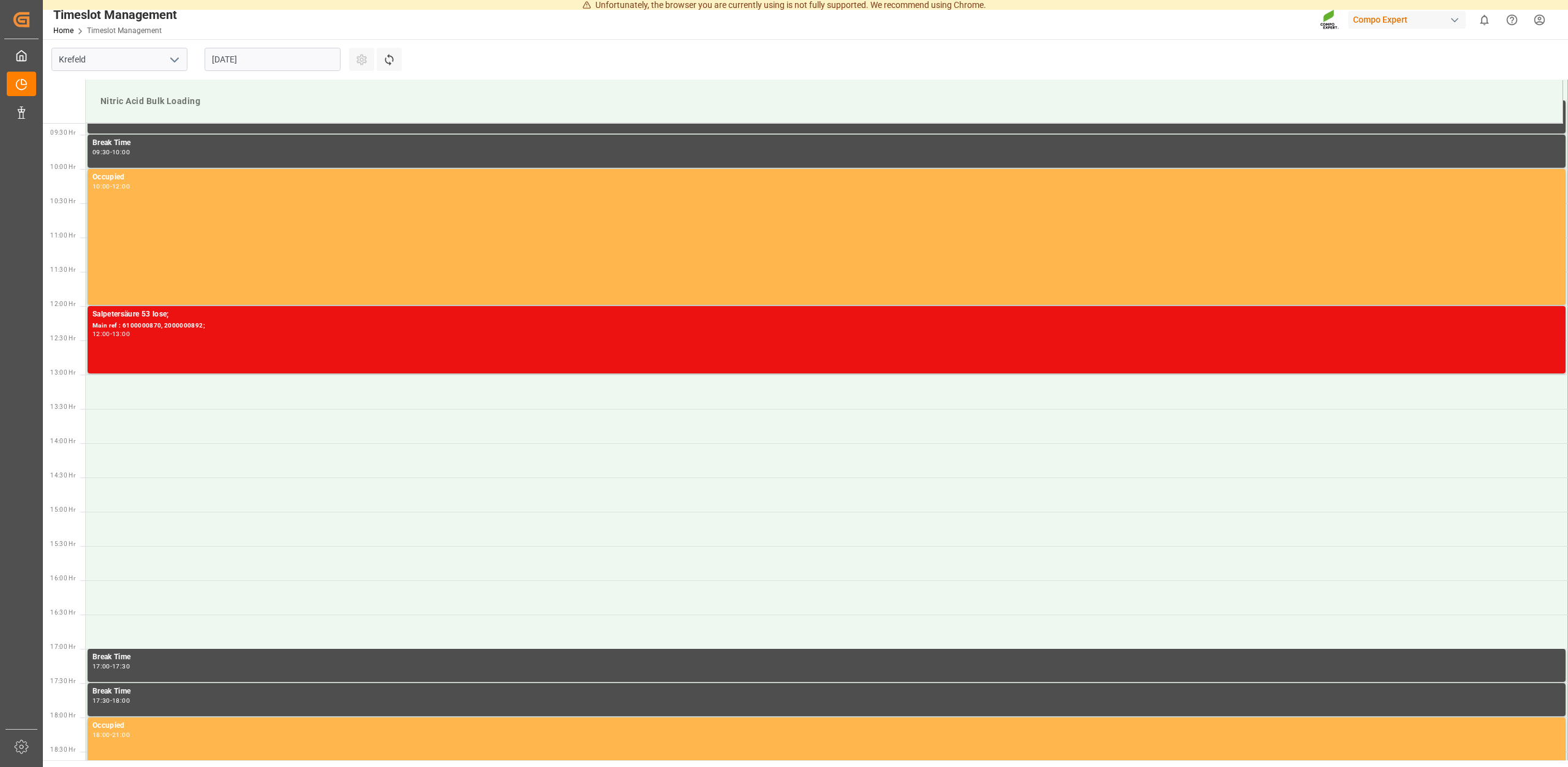
click at [297, 59] on input "[DATE]" at bounding box center [272, 59] width 136 height 23
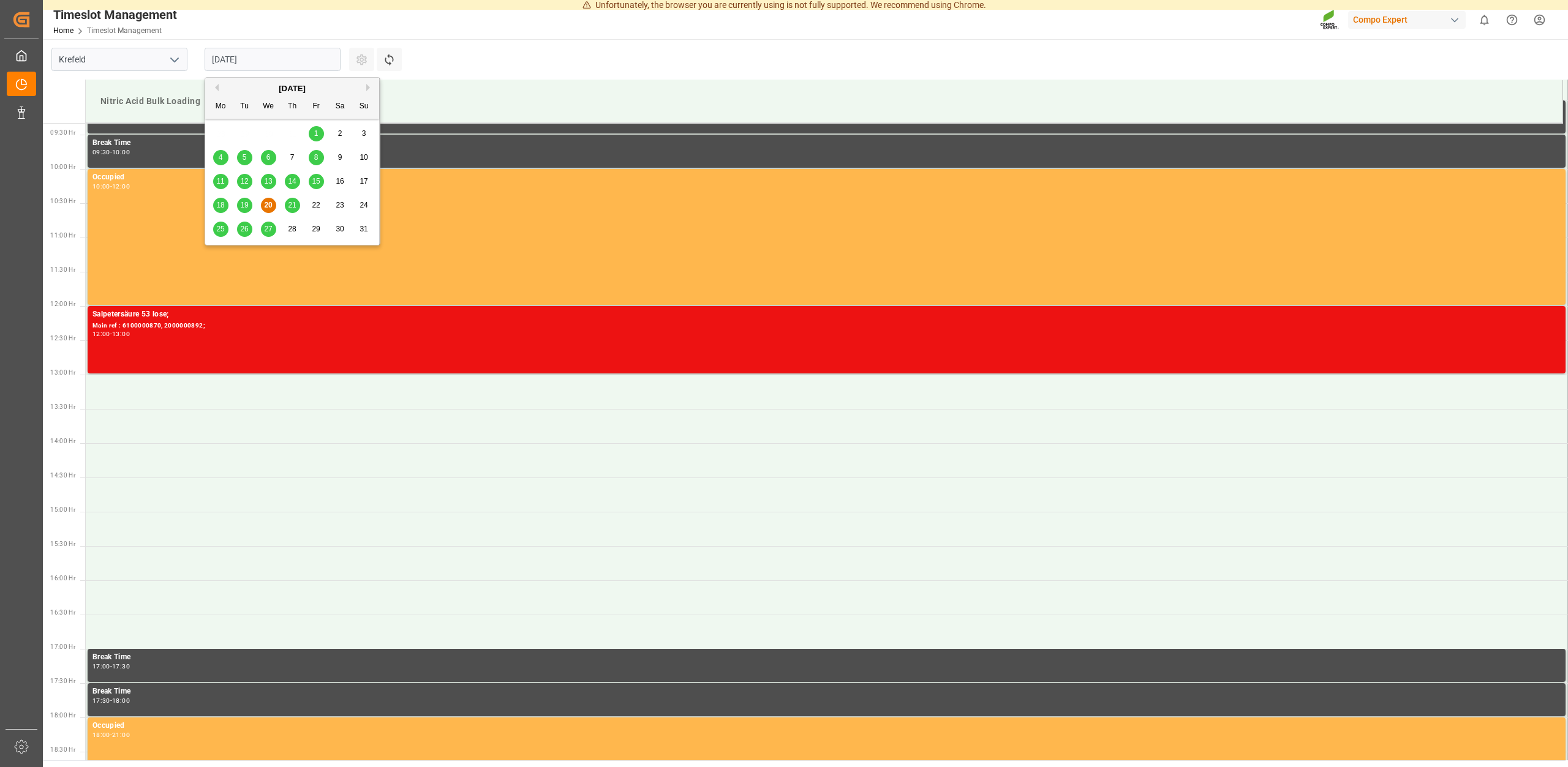
click at [287, 207] on div "21" at bounding box center [292, 206] width 16 height 15
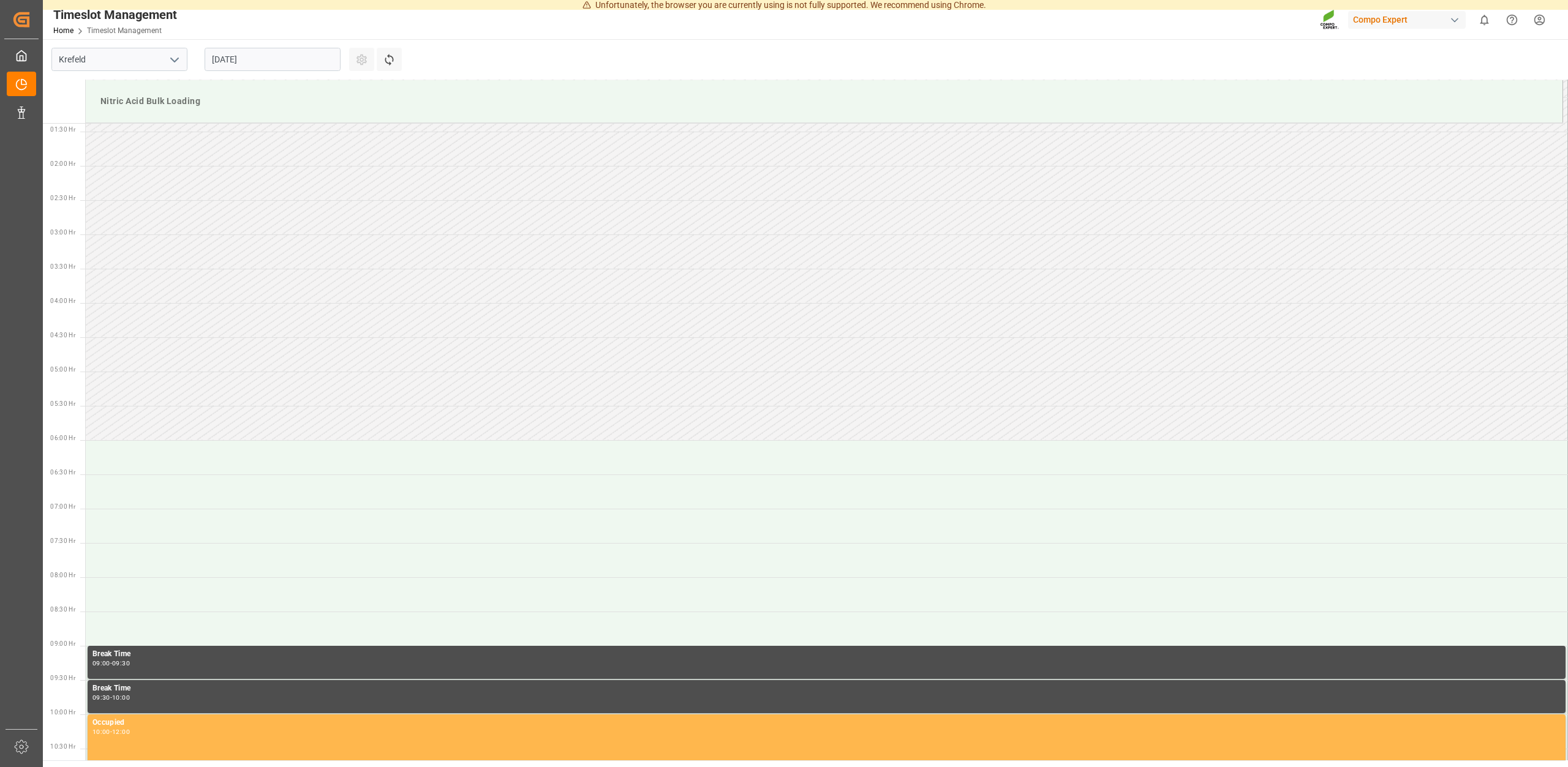
scroll to position [78, 0]
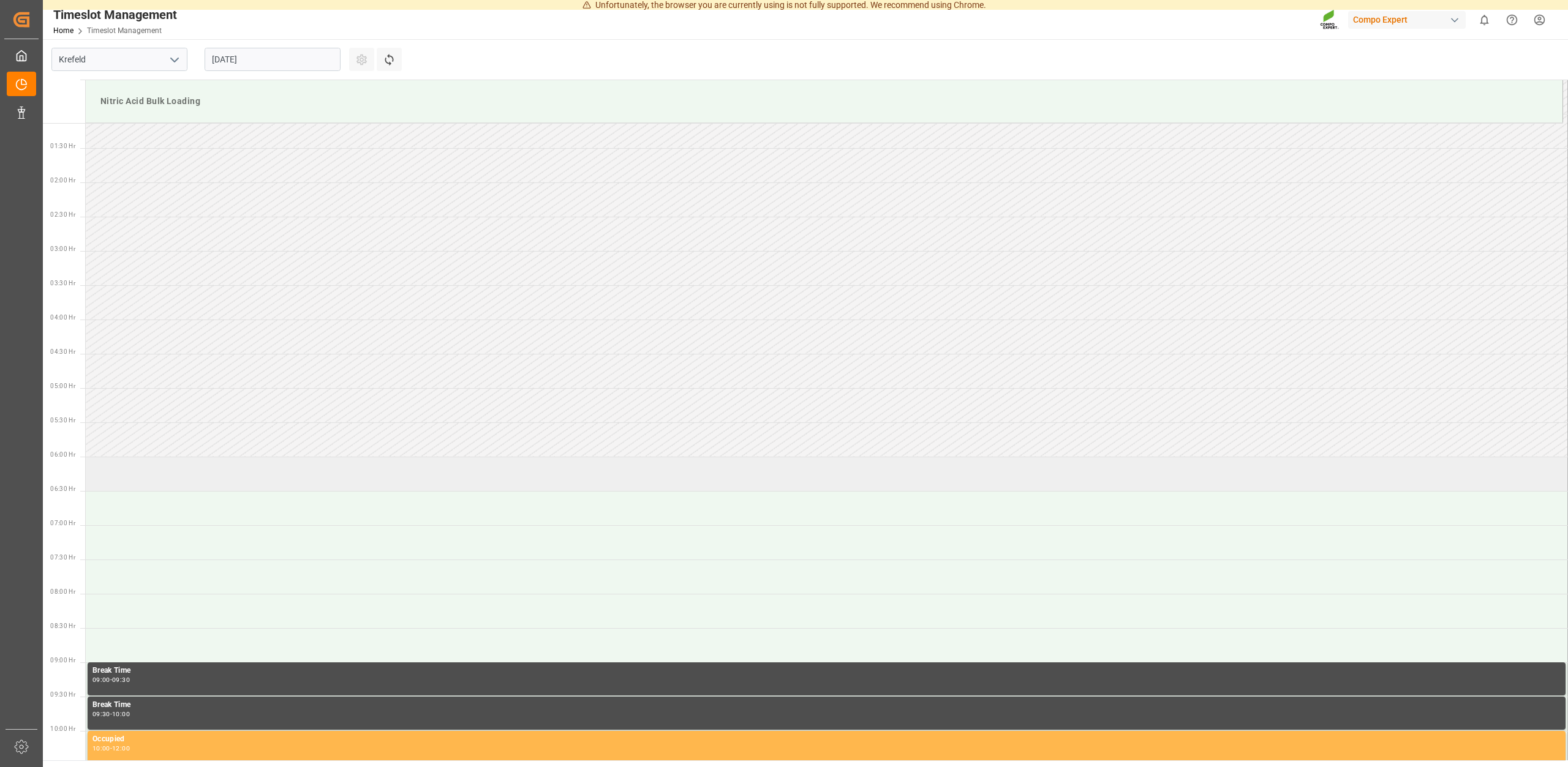
click at [145, 470] on td at bounding box center [827, 474] width 1482 height 35
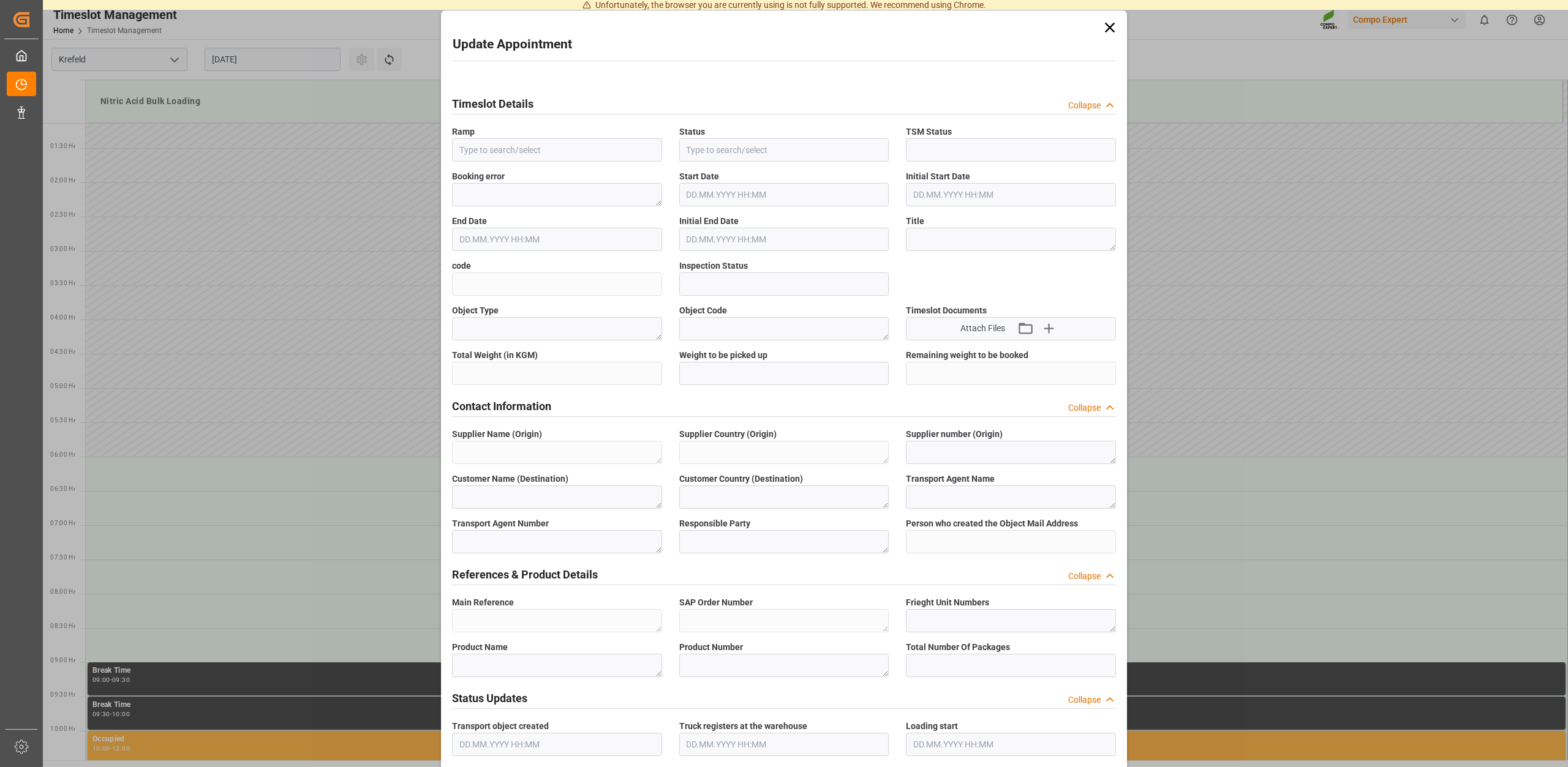
type input "Nitric Acid Bulk Loading"
type input "Transport object created"
type input "Booked"
type input "3f6c957f11d3"
type input "Open"
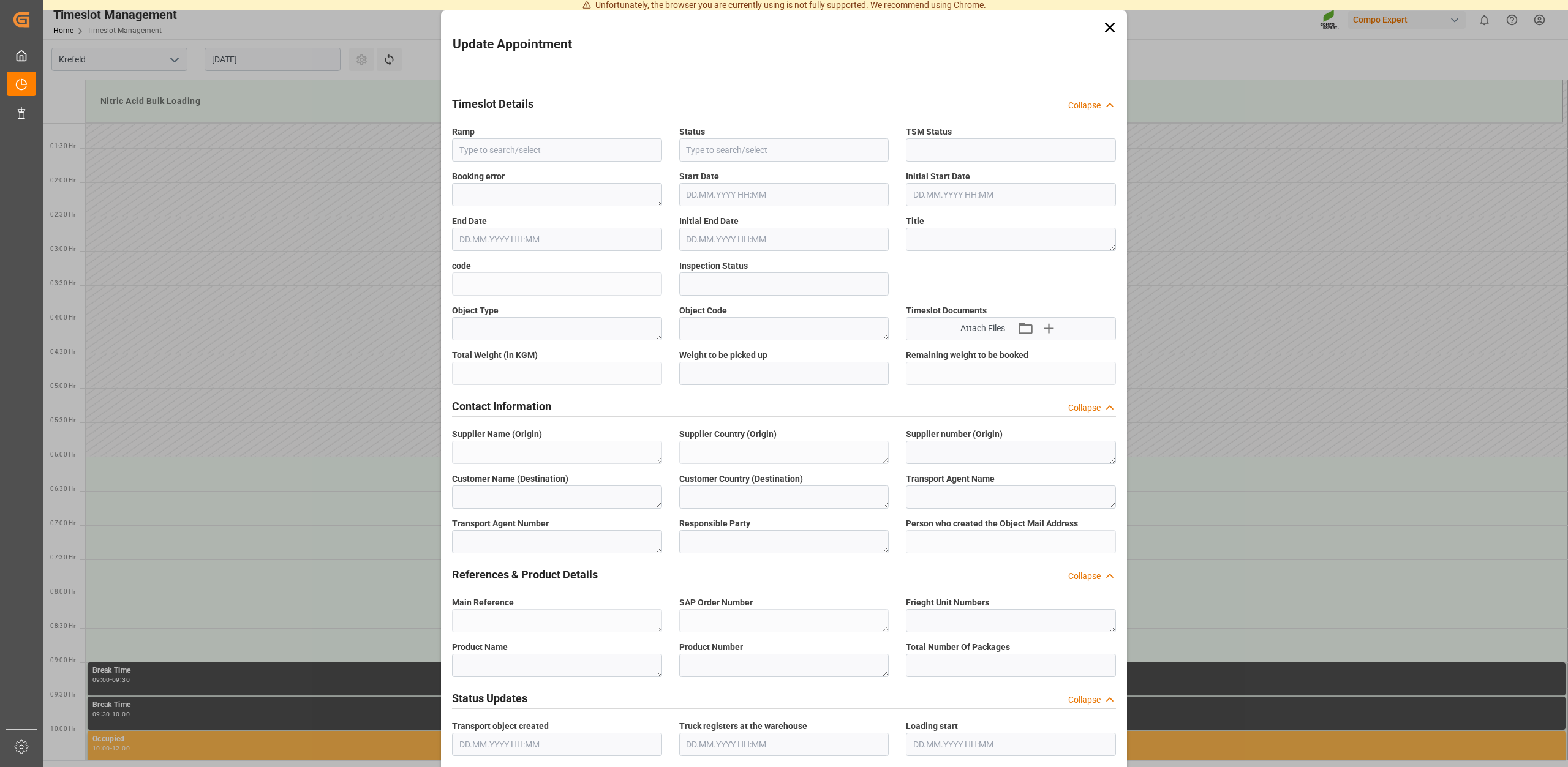
type textarea "Main-Run"
type textarea "SP_EWM"
type textarea "Chemische Fabrik Kalk GmbH"
type textarea "DE"
type textarea "Chemische Fabrik Kalk GmbH, (CFK)"
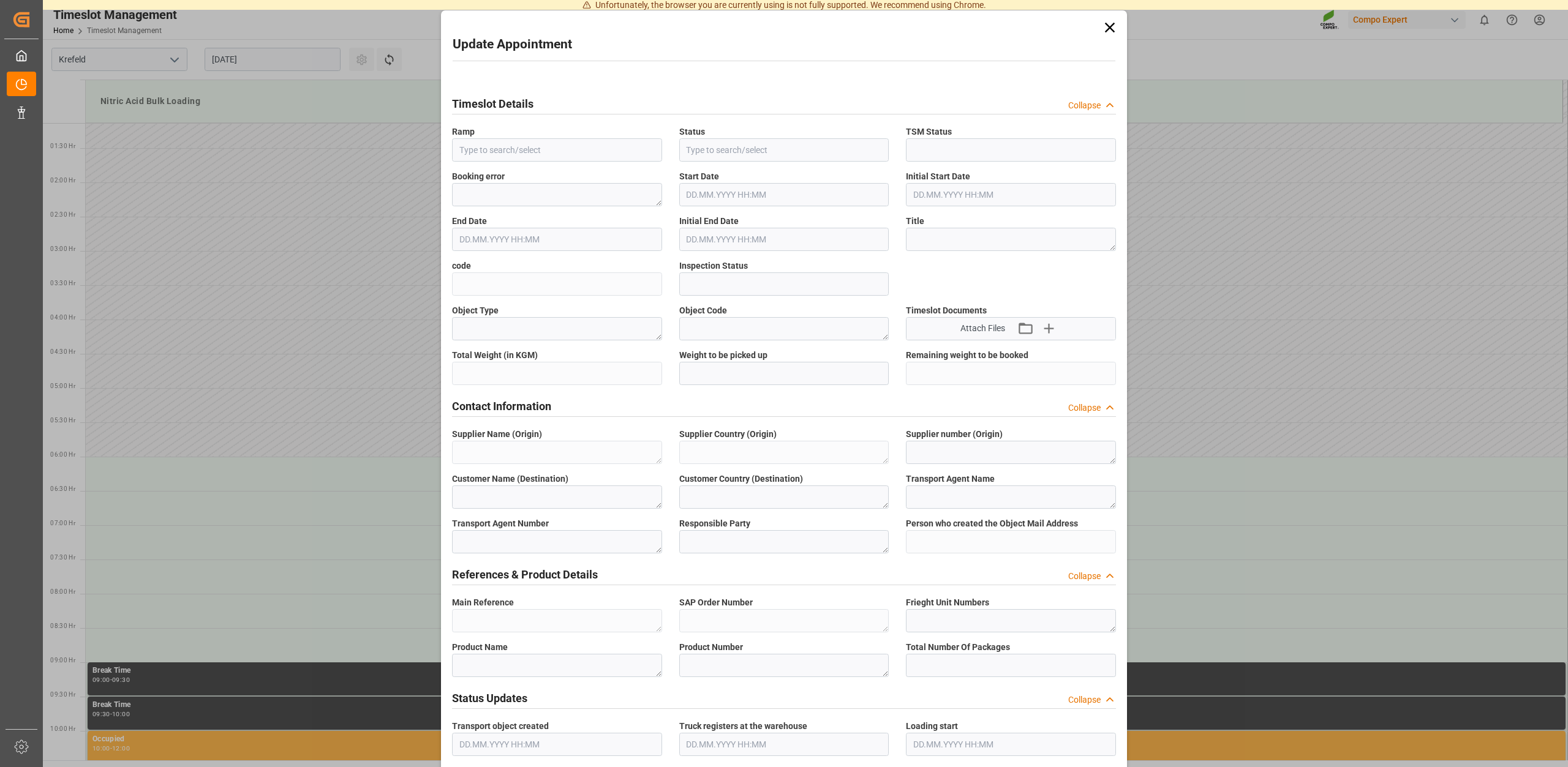
type textarea "5355955"
type textarea "Compo Expert"
type input "[PERSON_NAME][EMAIL_ADDRESS][PERSON_NAME][DOMAIN_NAME]"
type textarea "6100001280"
type textarea "2000001119;"
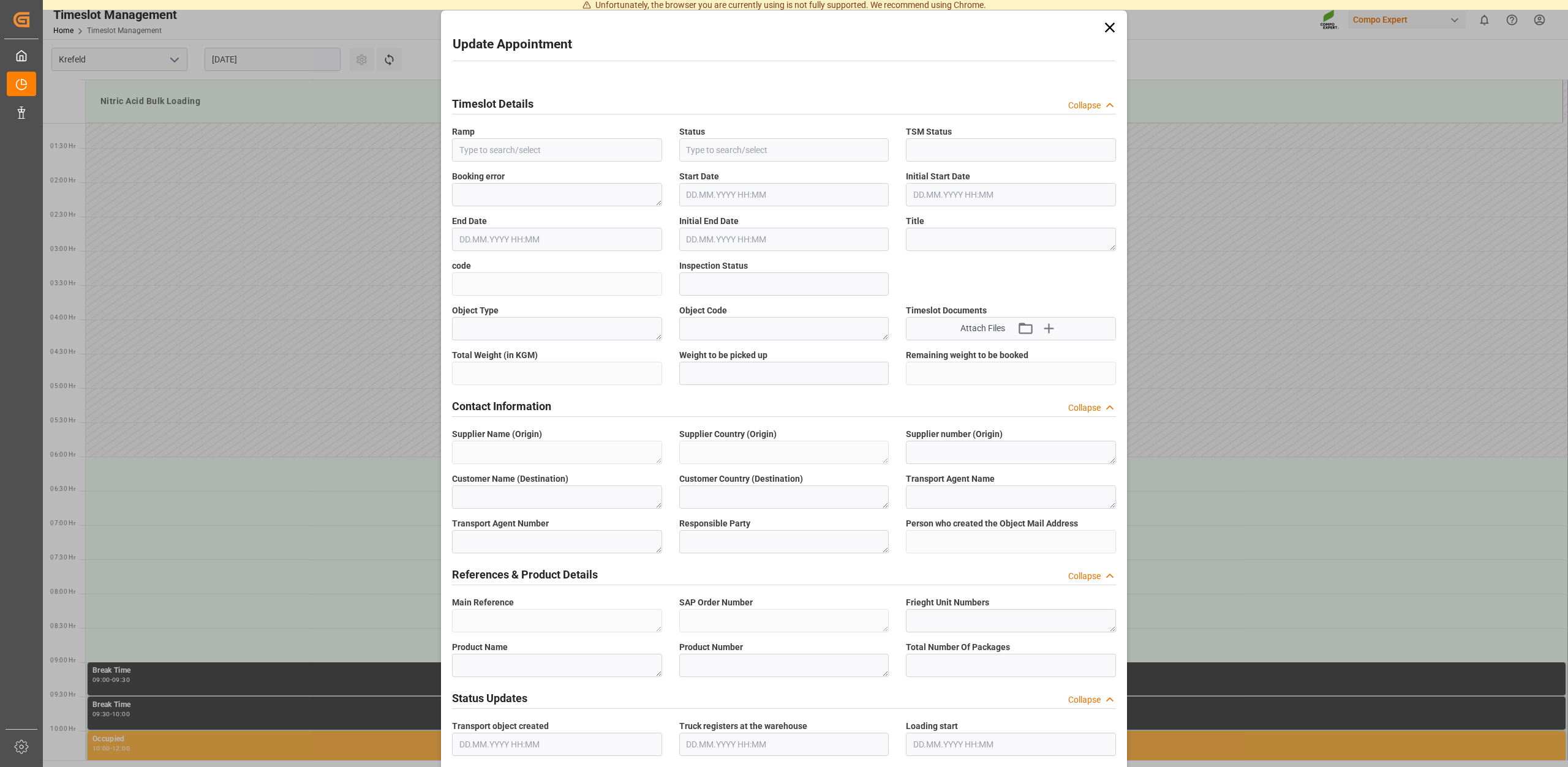
type textarea "4100003995;4100003938;"
type textarea "Salpetersäure 53 lose;"
type textarea "1510002000;"
type textarea "Z100"
type textarea "3500"
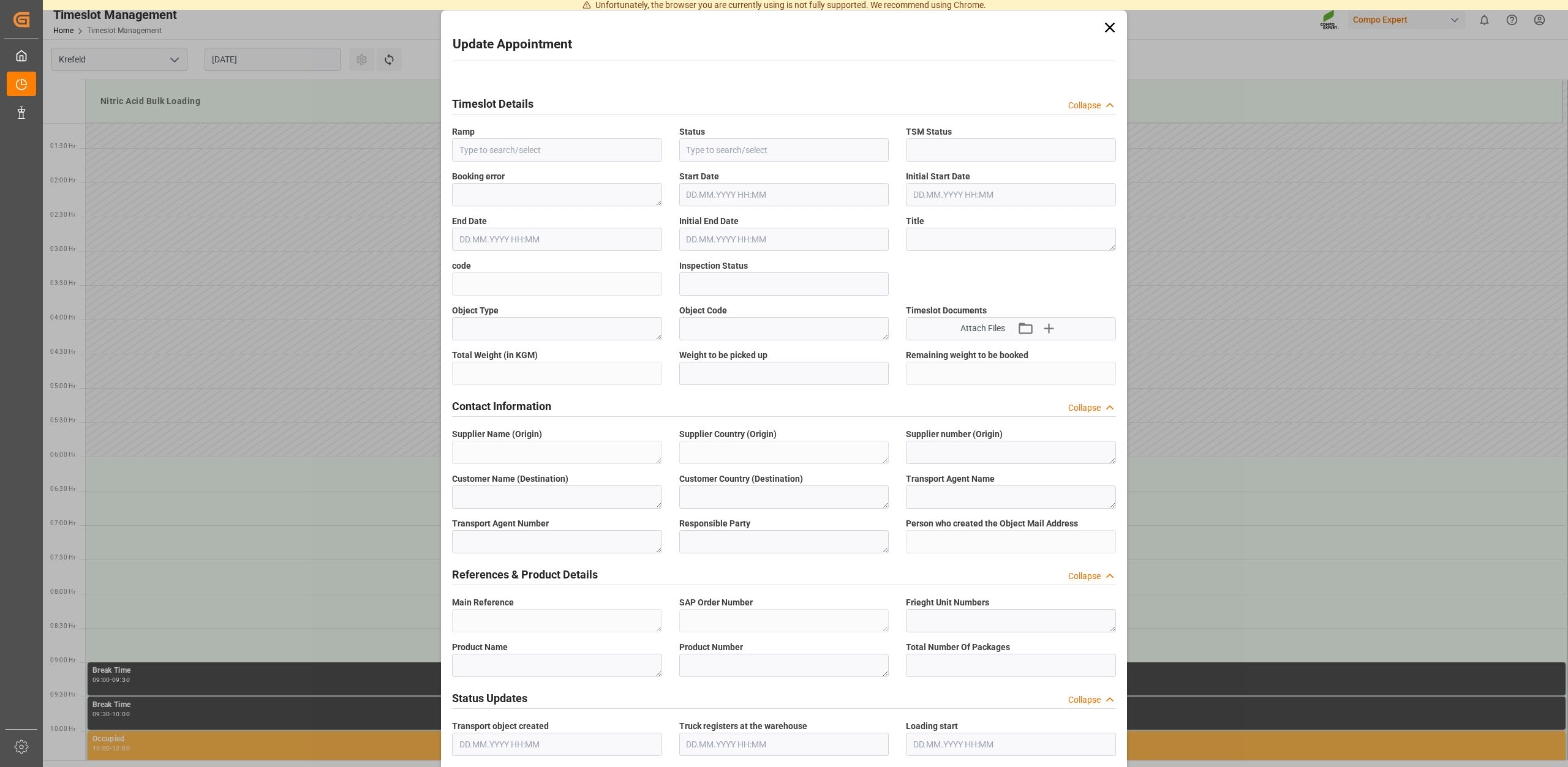
type input "6100001280"
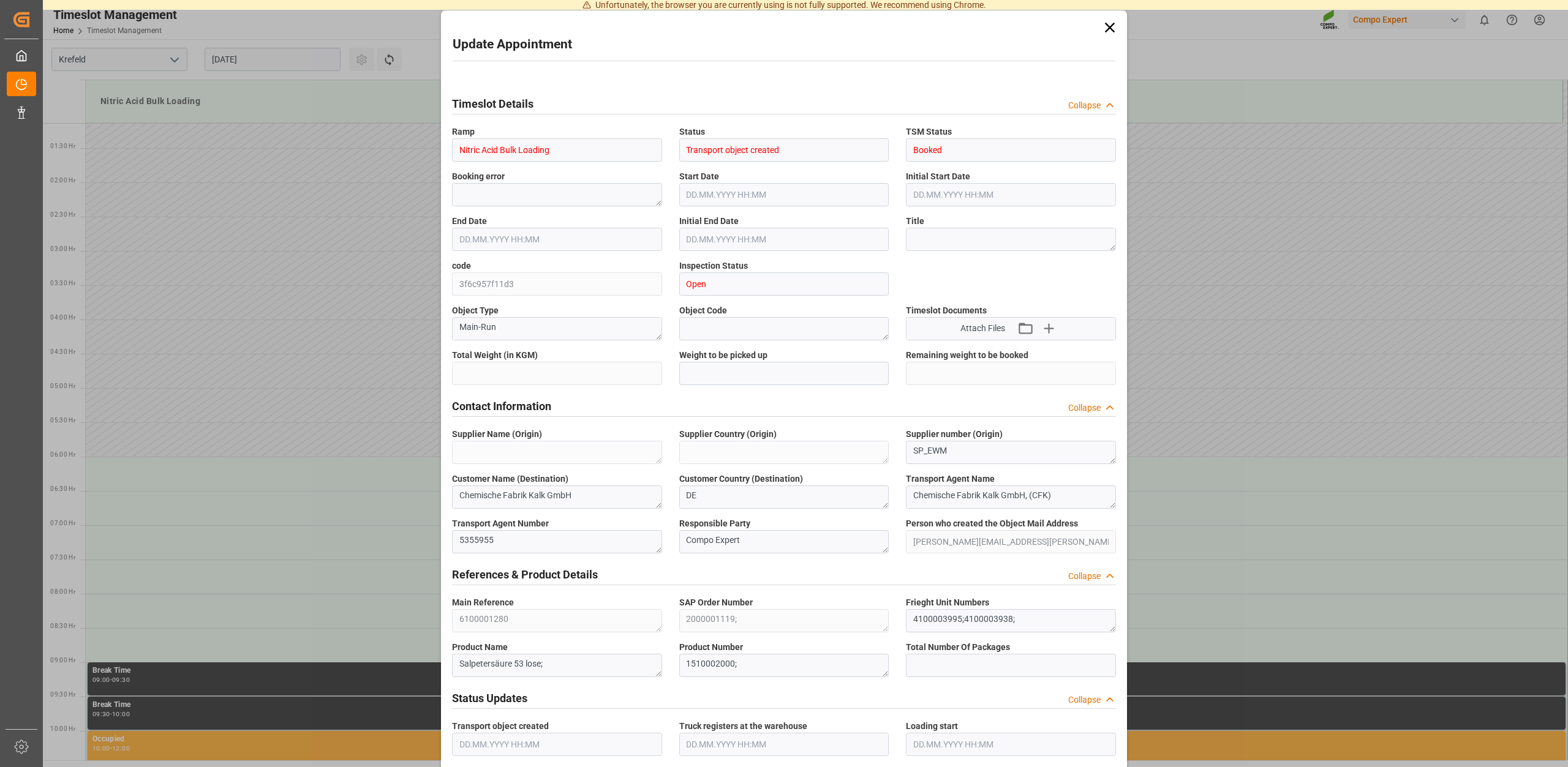
type input "25000"
type input "0"
type input "21.08.2025 06:00"
type input "21.08.2025 06:30"
type input "19.08.2025 14:39"
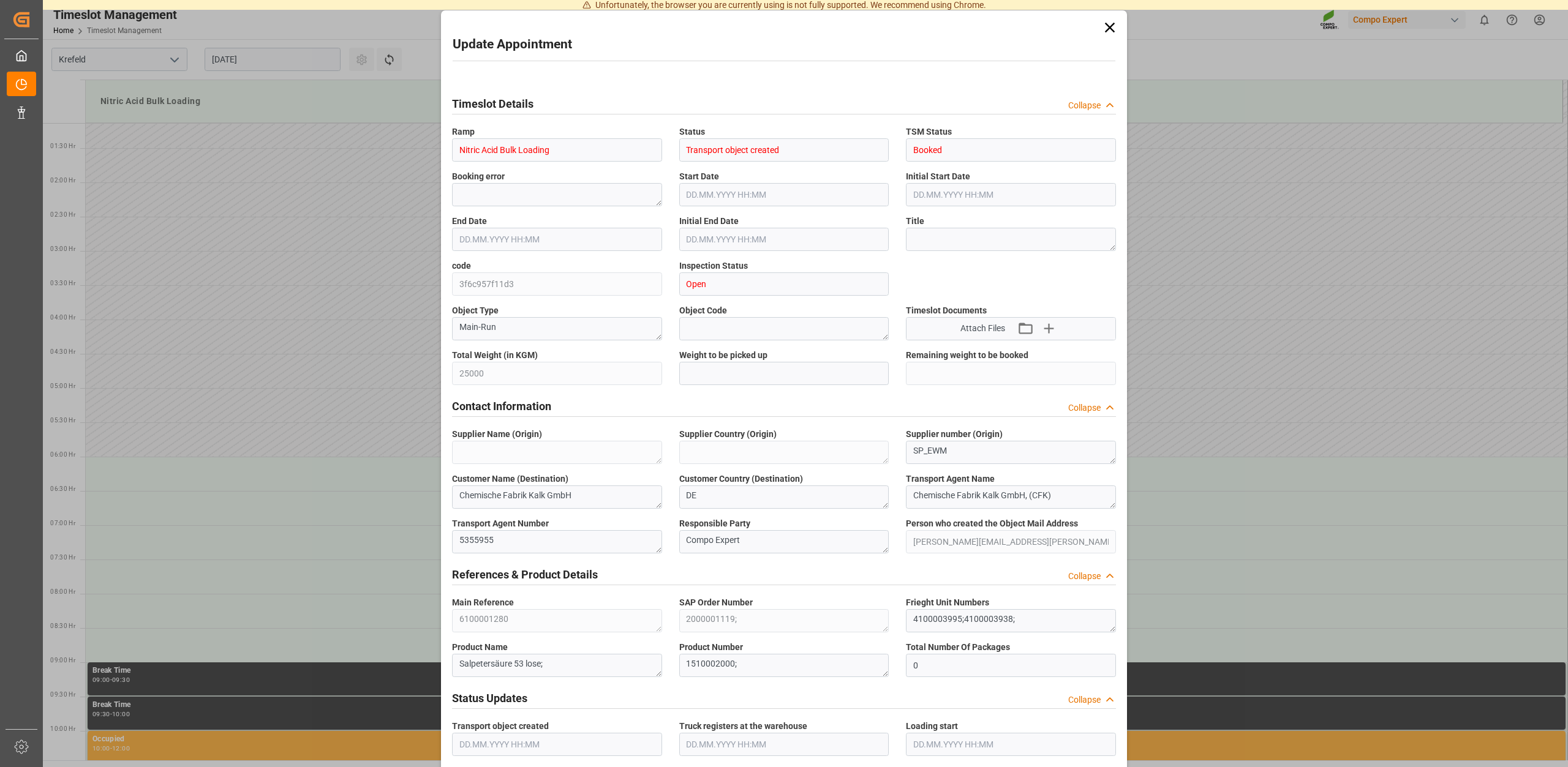
type input "20.08.2025 12:52"
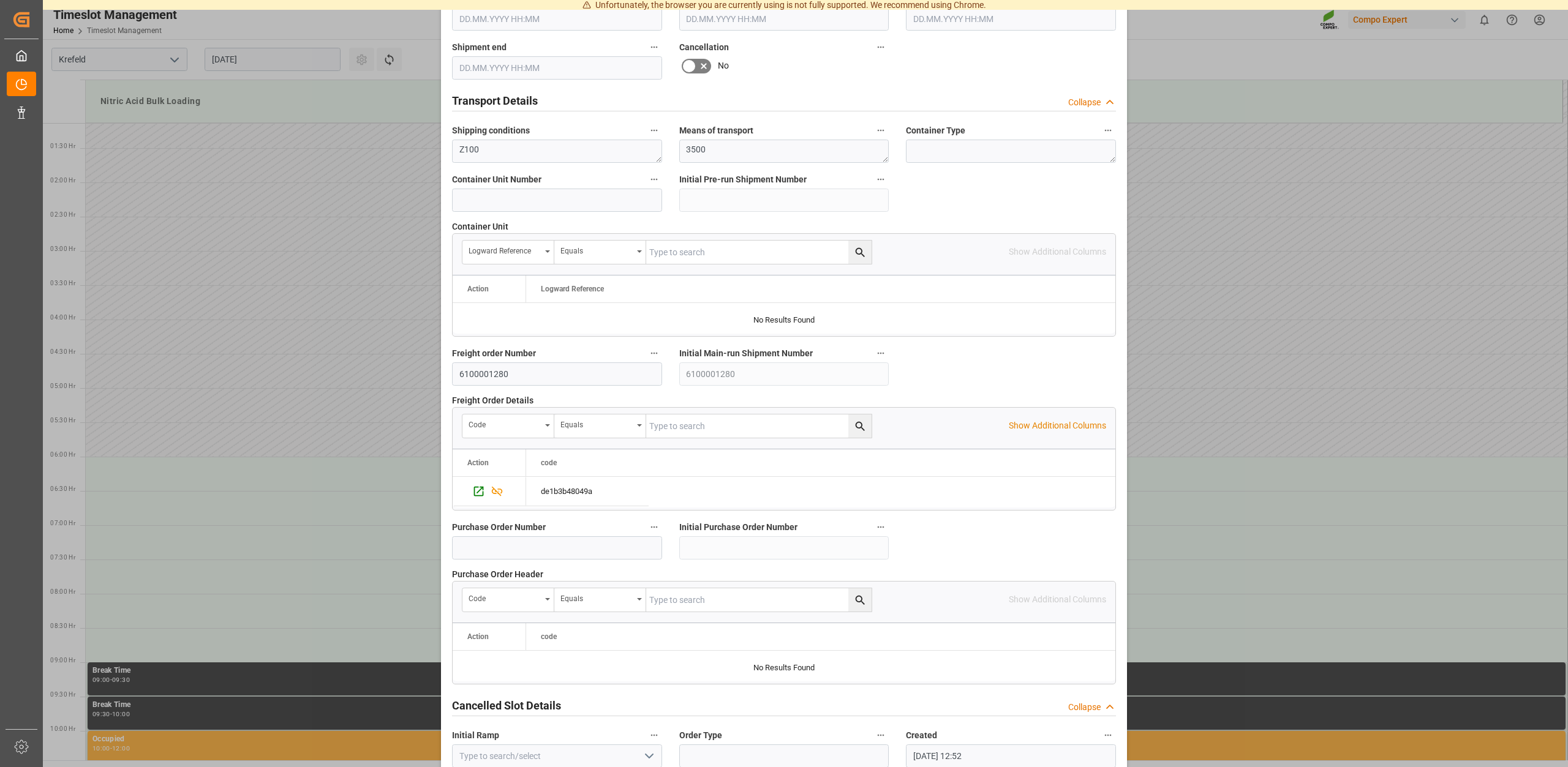
scroll to position [932, 0]
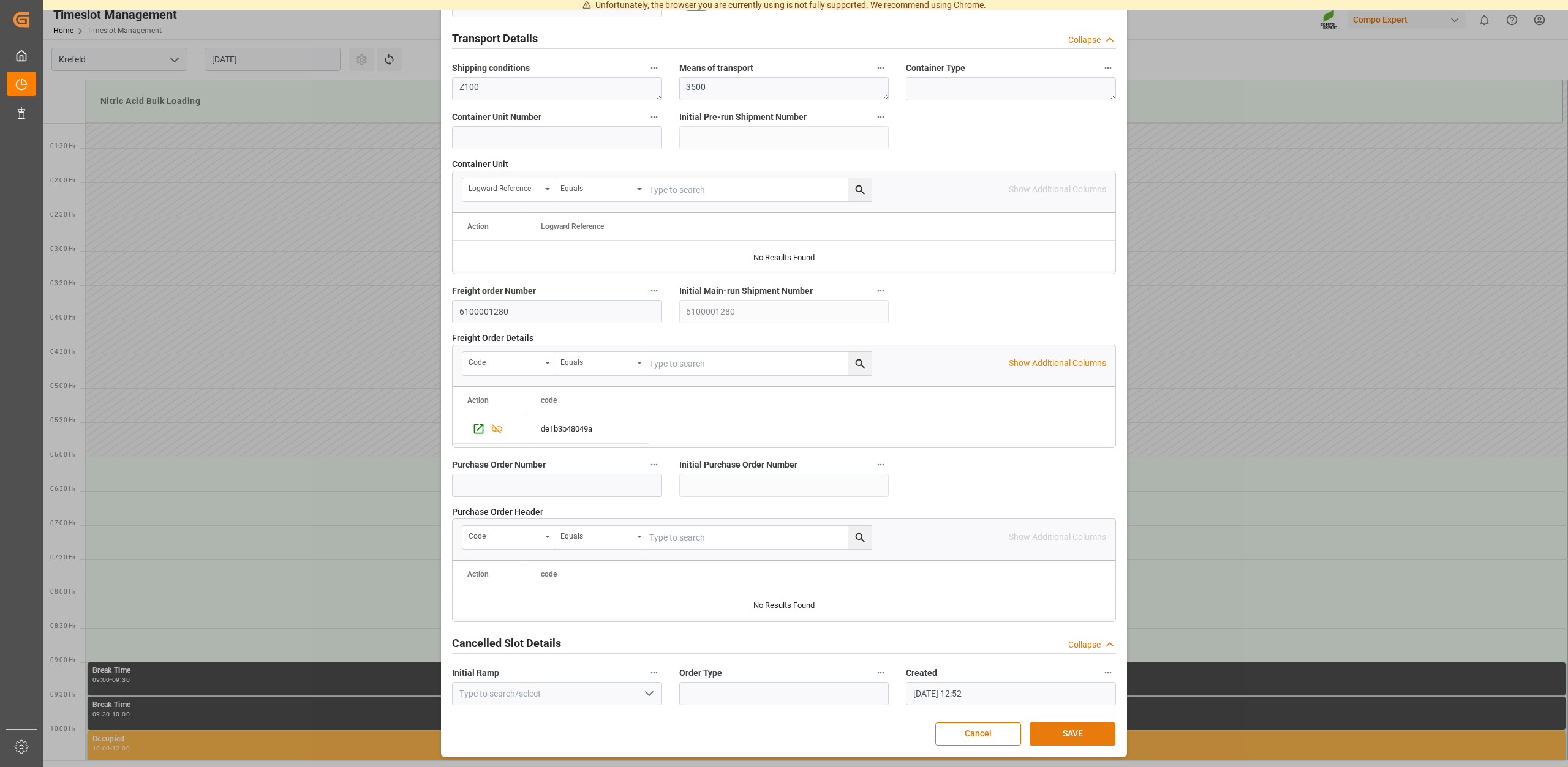
click at [1064, 732] on button "SAVE" at bounding box center [1072, 733] width 86 height 23
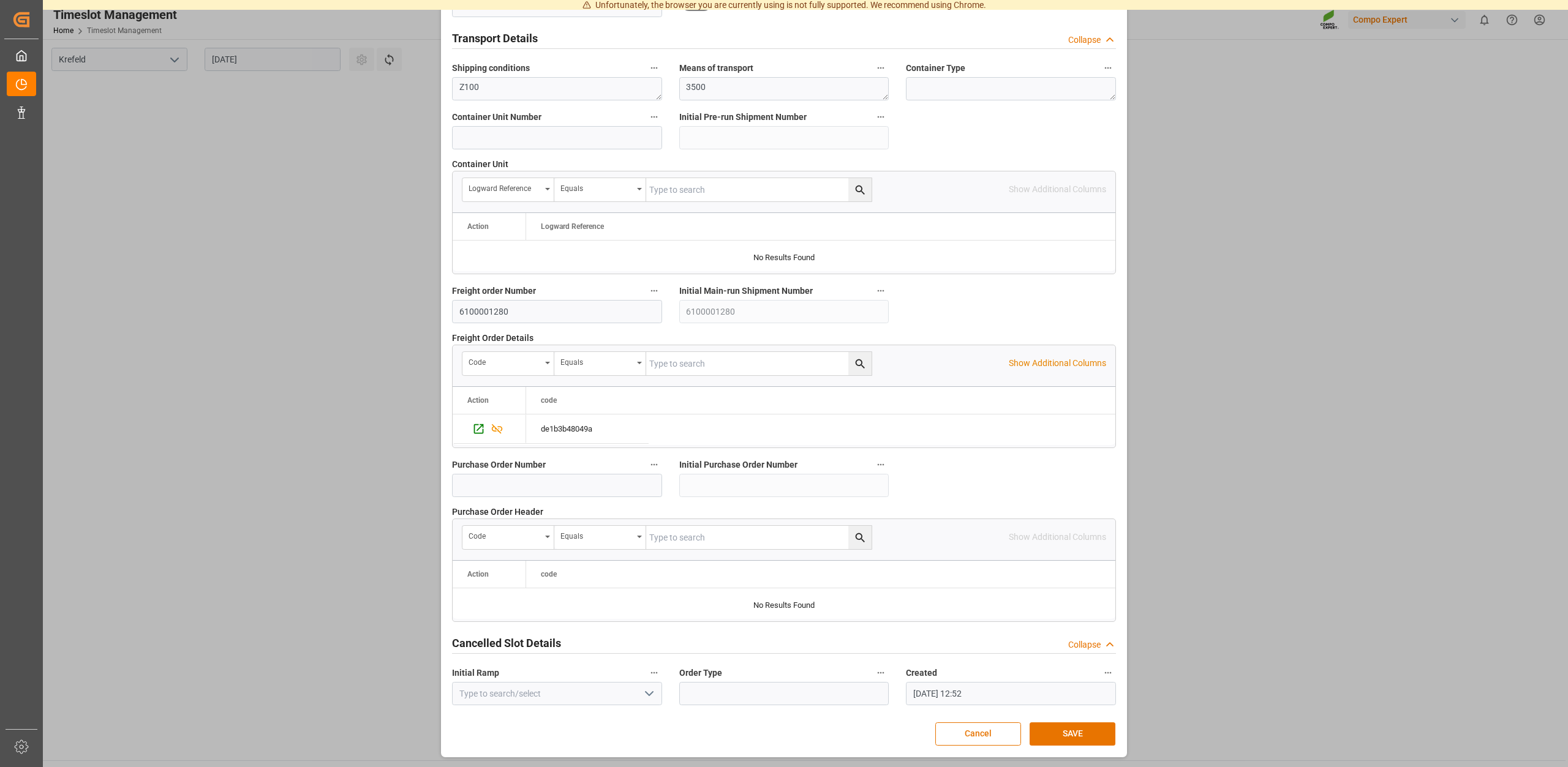
click at [1447, 378] on div "Update Appointment Transport object created Truck registers at the warehouse Lo…" at bounding box center [784, 383] width 1568 height 767
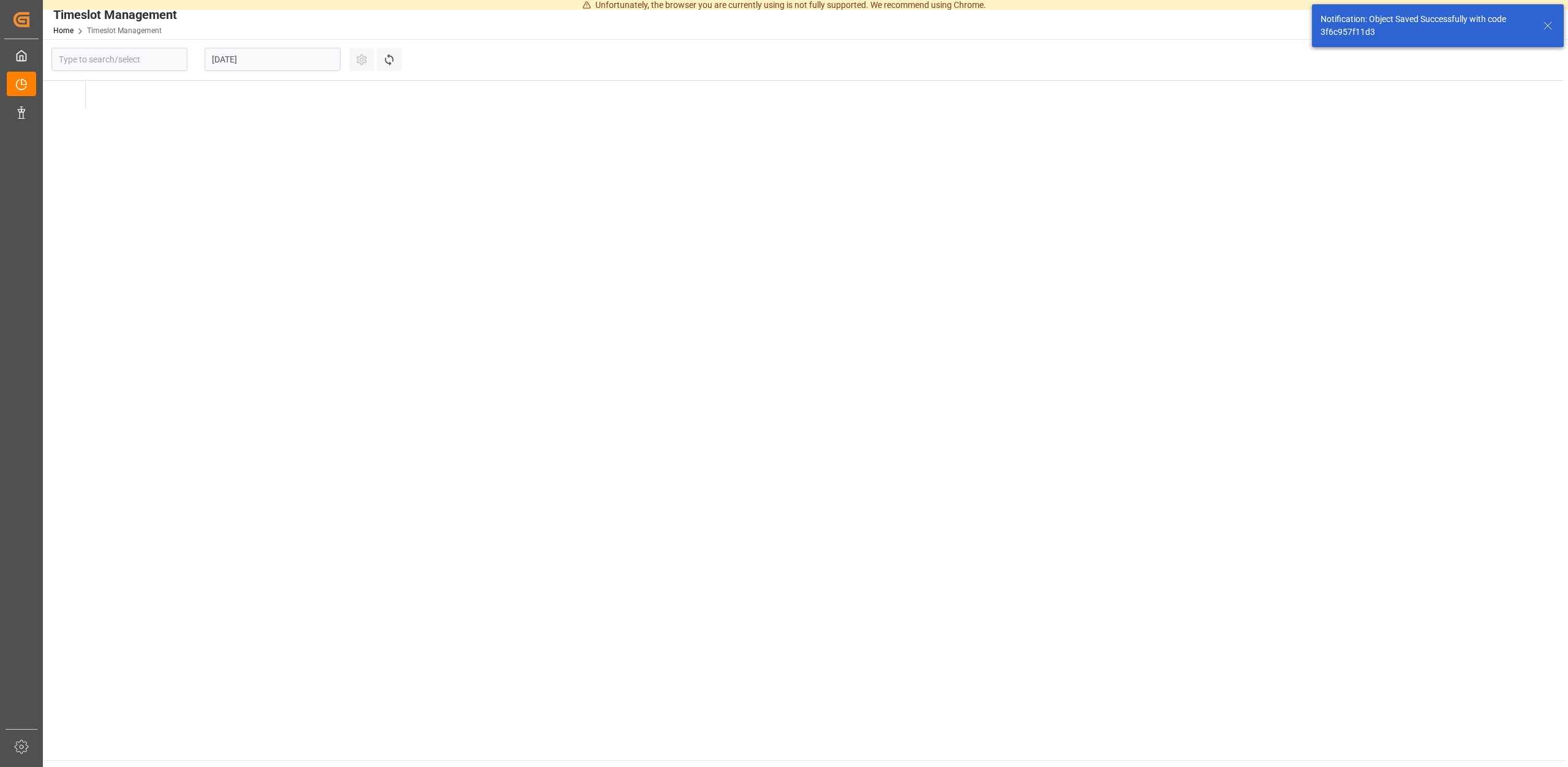
type input "Krefeld"
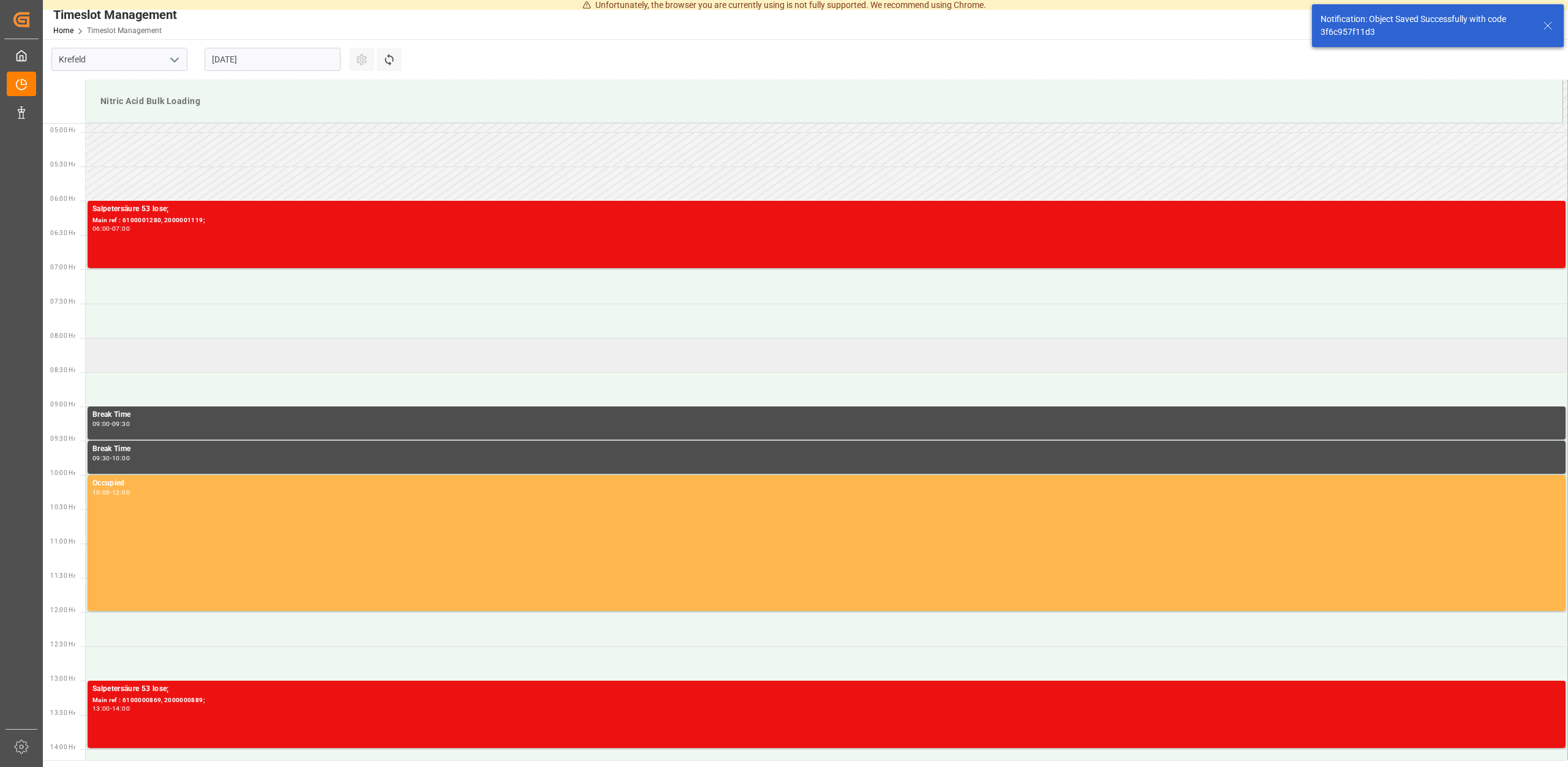
scroll to position [335, 0]
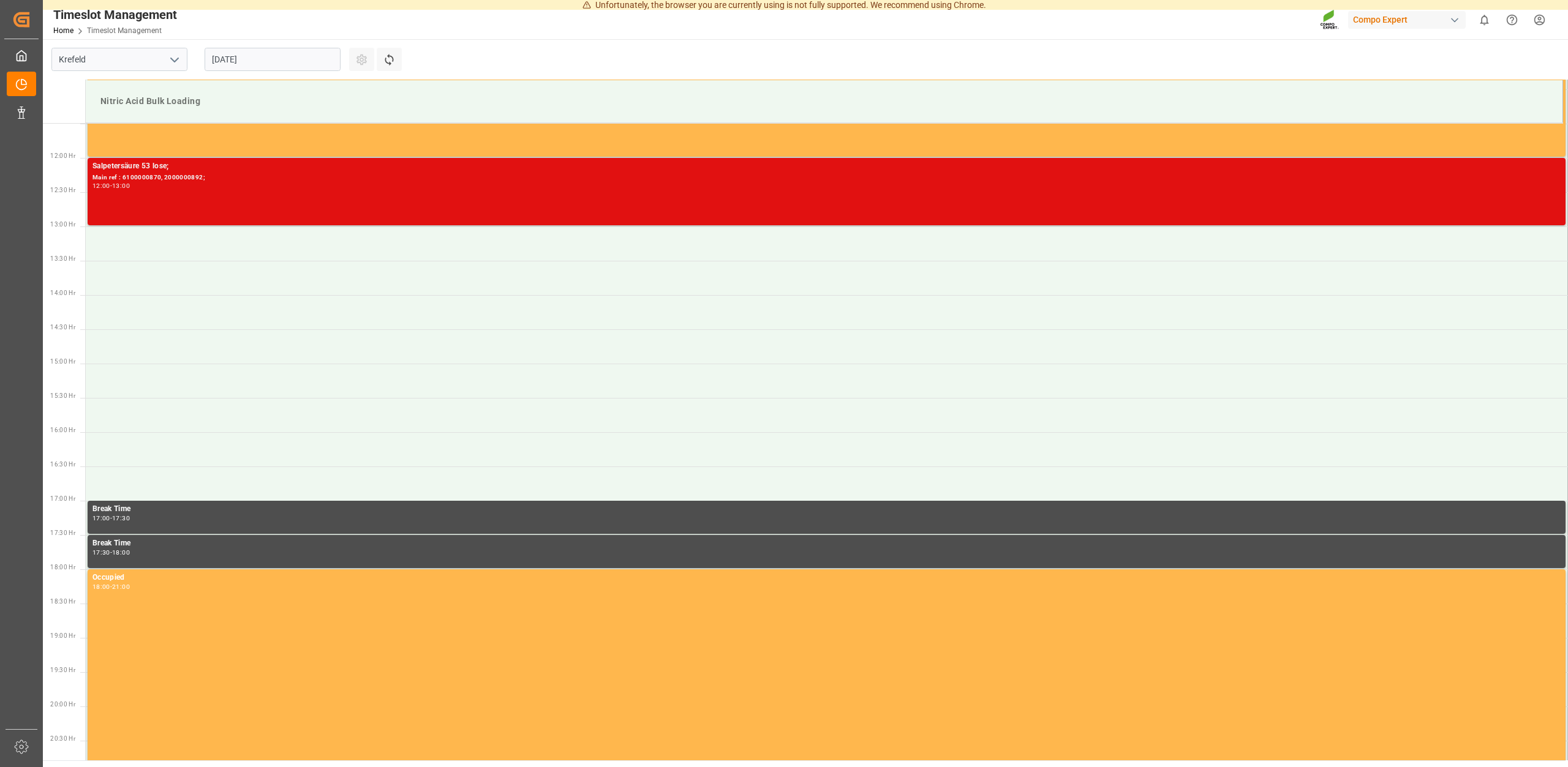
scroll to position [702, 0]
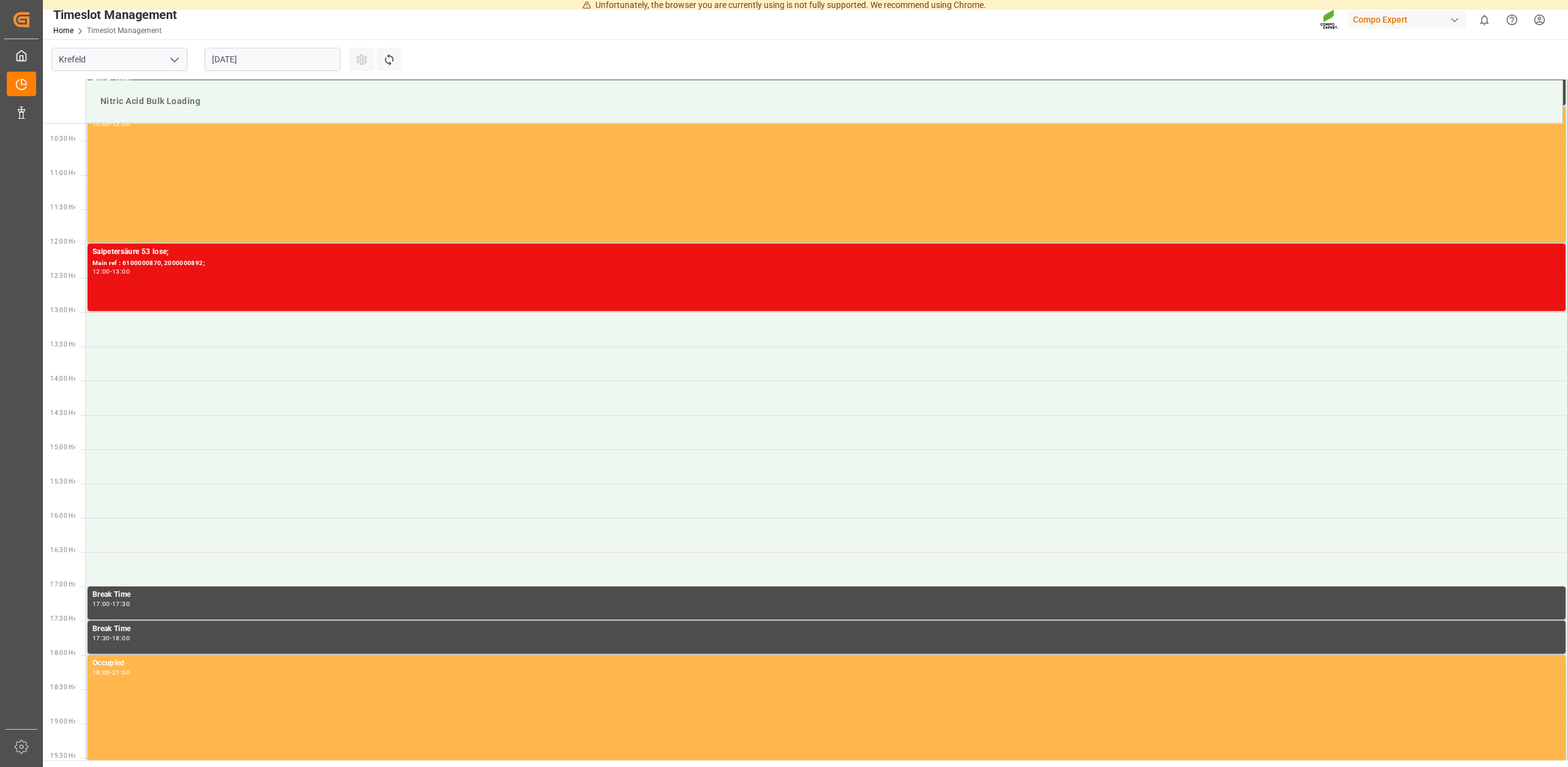
click at [263, 65] on input "[DATE]" at bounding box center [272, 59] width 136 height 23
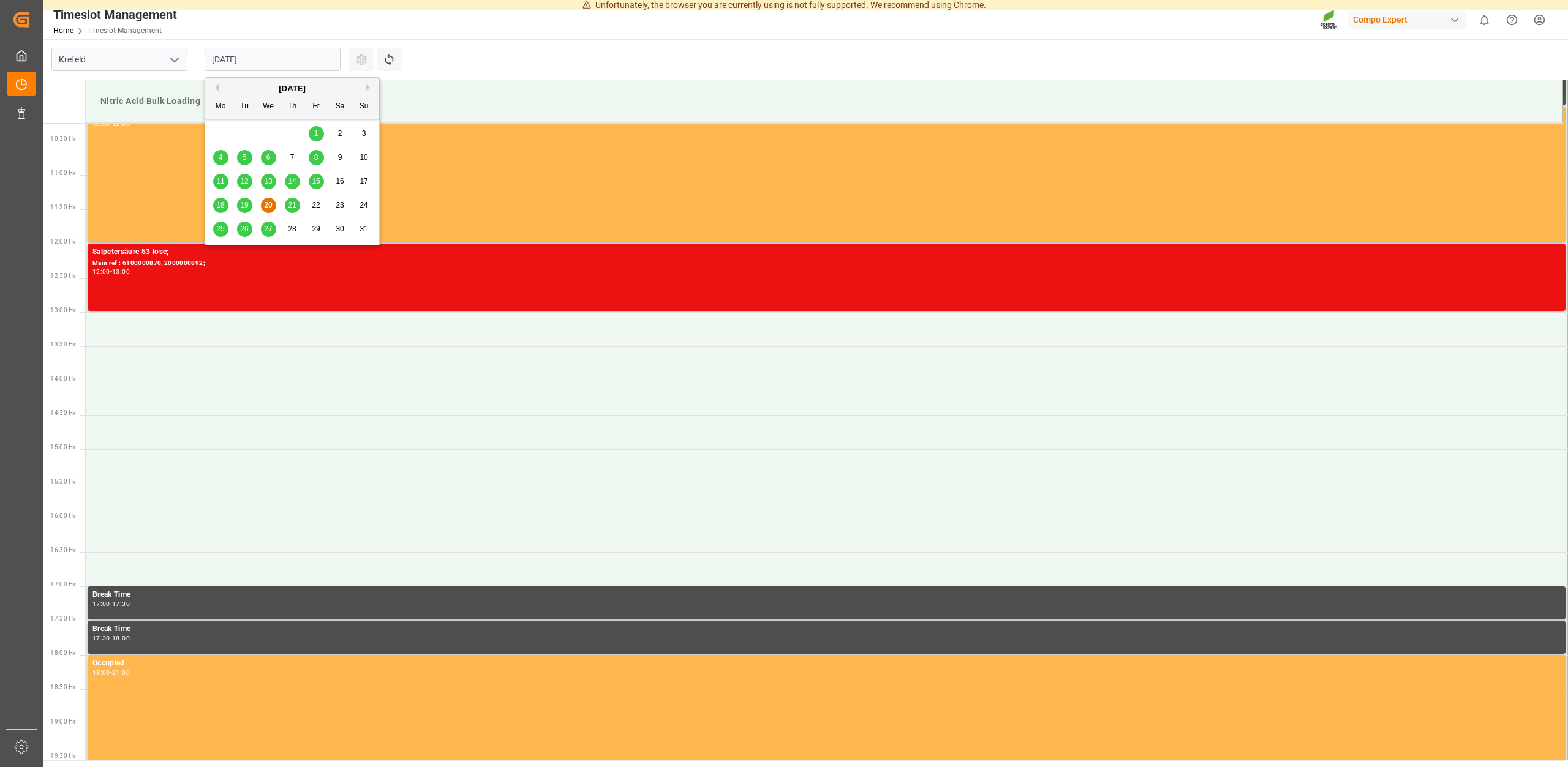
click at [291, 206] on span "21" at bounding box center [292, 205] width 8 height 8
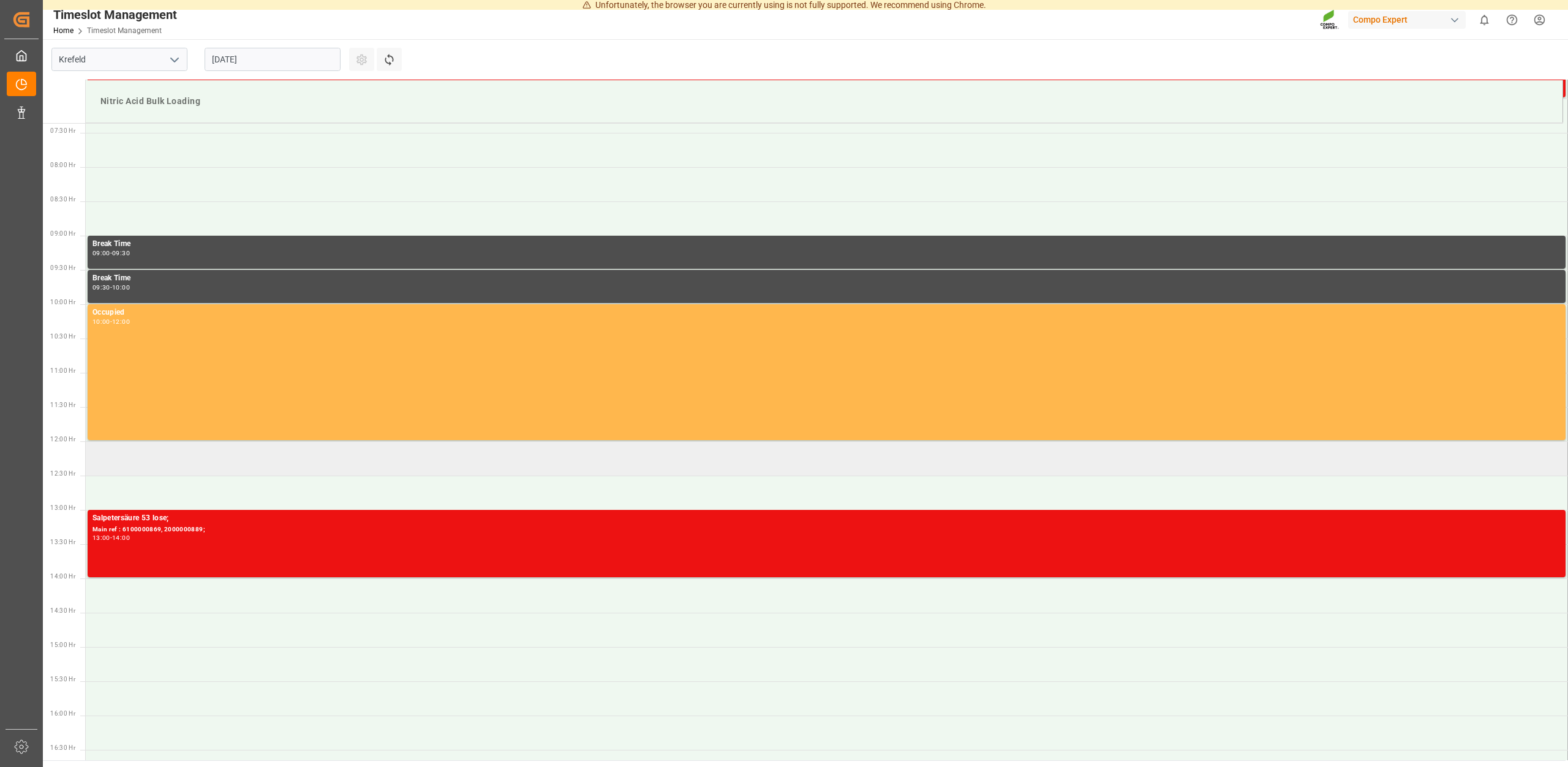
scroll to position [578, 0]
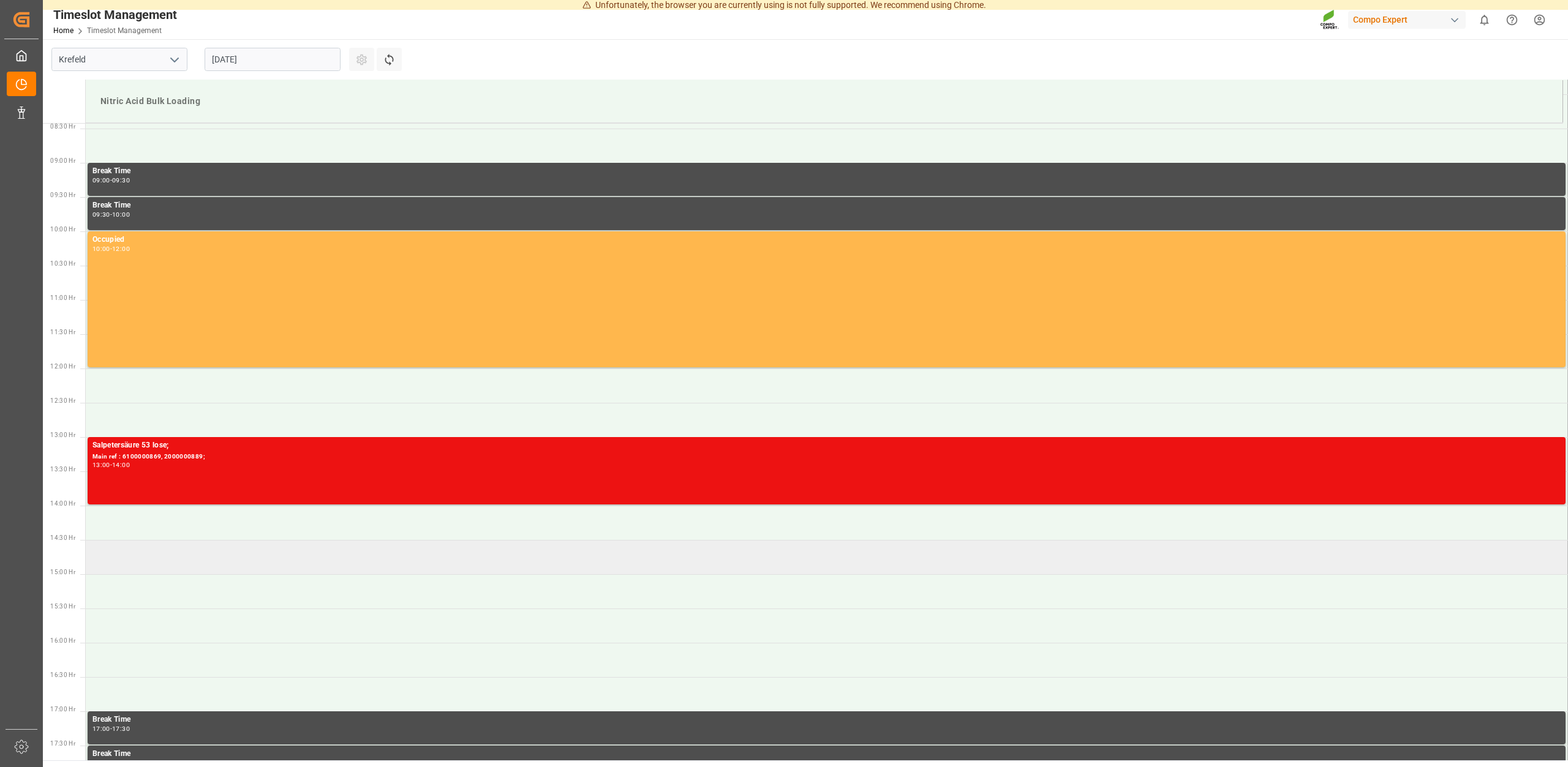
click at [133, 554] on td at bounding box center [827, 558] width 1482 height 35
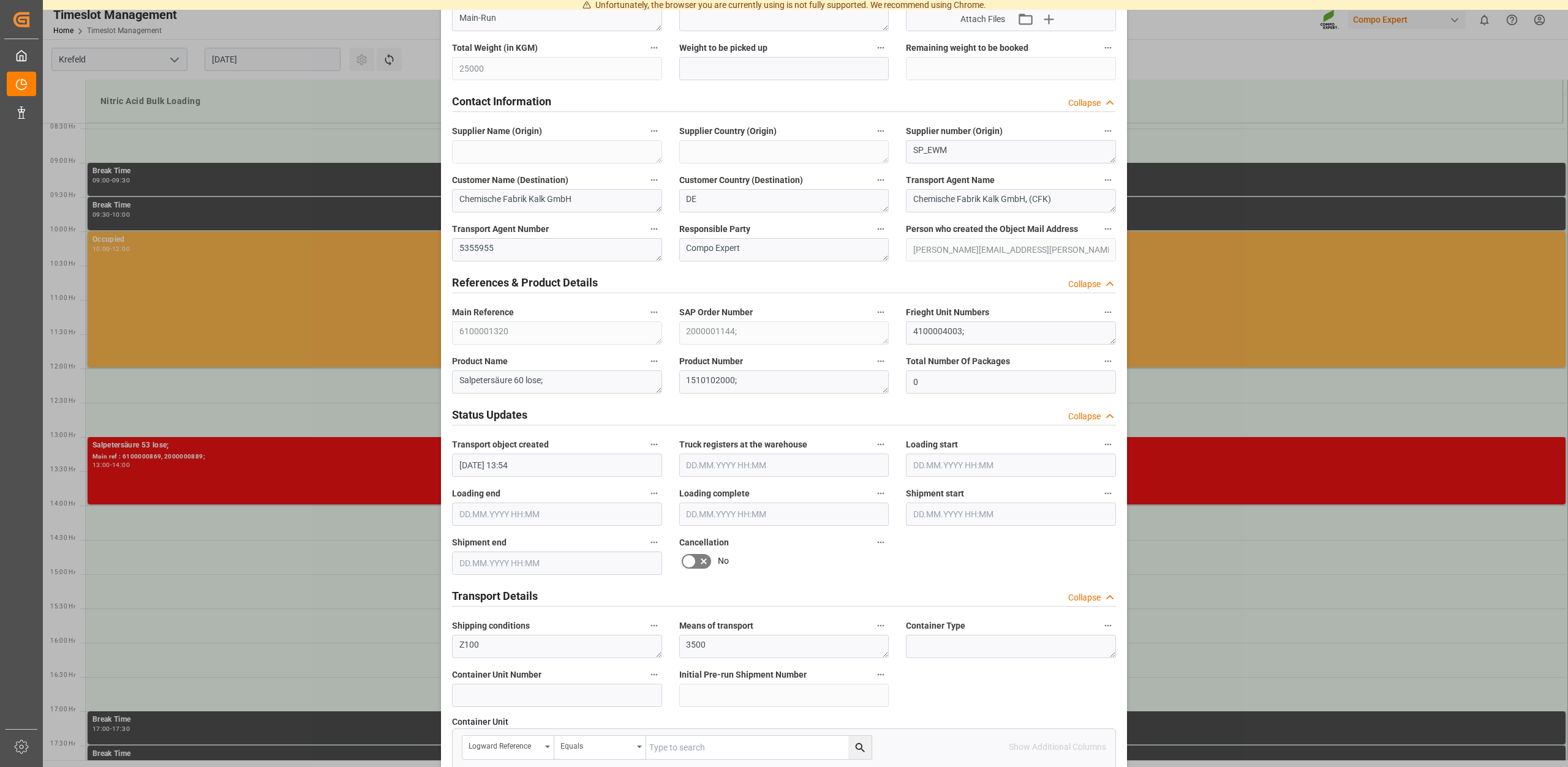
scroll to position [932, 0]
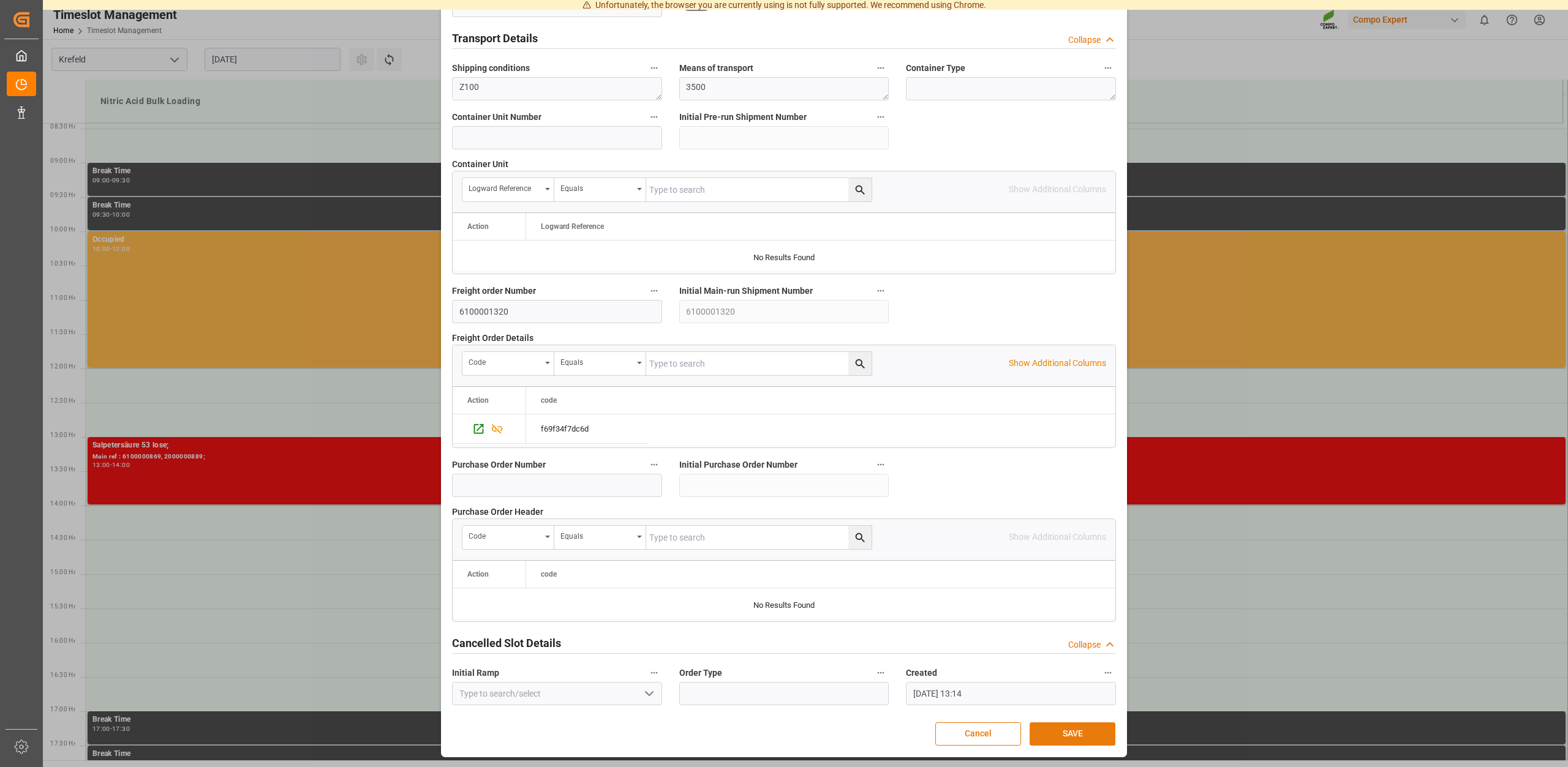
click at [1072, 729] on button "SAVE" at bounding box center [1072, 733] width 86 height 23
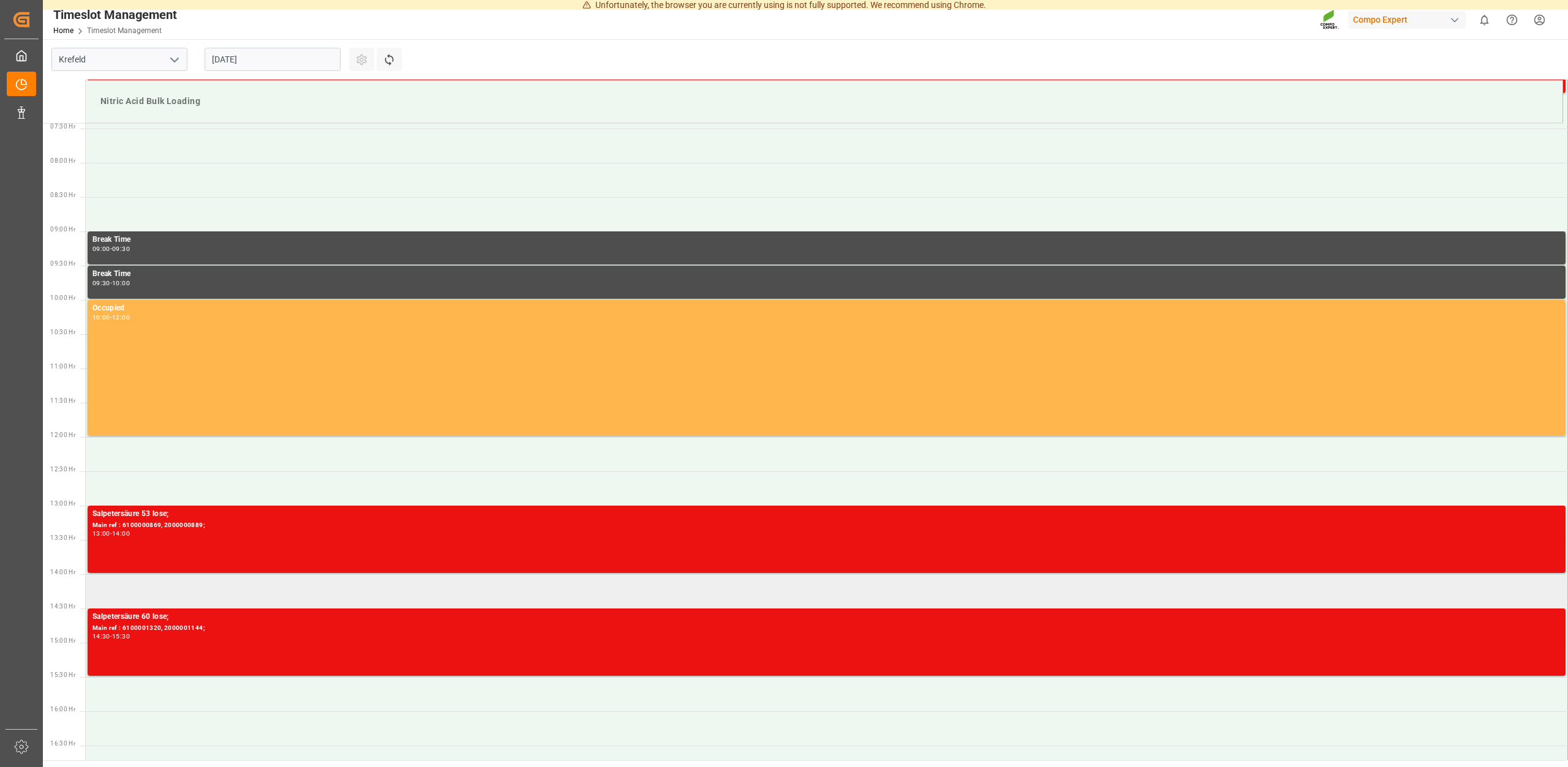
scroll to position [696, 0]
